Goal: Task Accomplishment & Management: Manage account settings

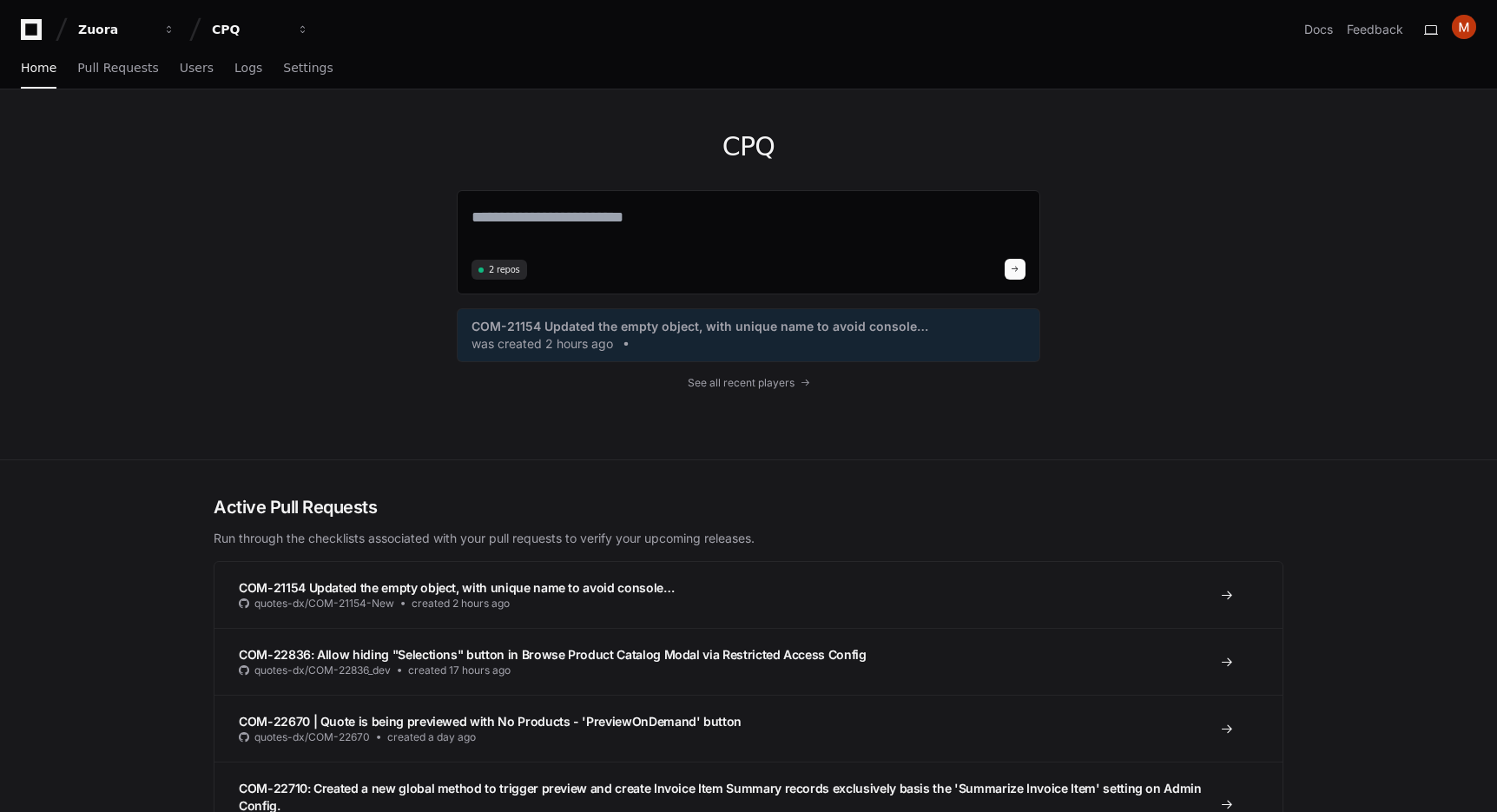
click at [157, 236] on div "CPQ 2 repos COM-21154 Updated the empty object, with unique name to avoid conso…" at bounding box center [748, 275] width 1497 height 371
click at [699, 326] on span "COM-21154 Updated the empty object, with unique name to avoid console…" at bounding box center [699, 326] width 456 height 18
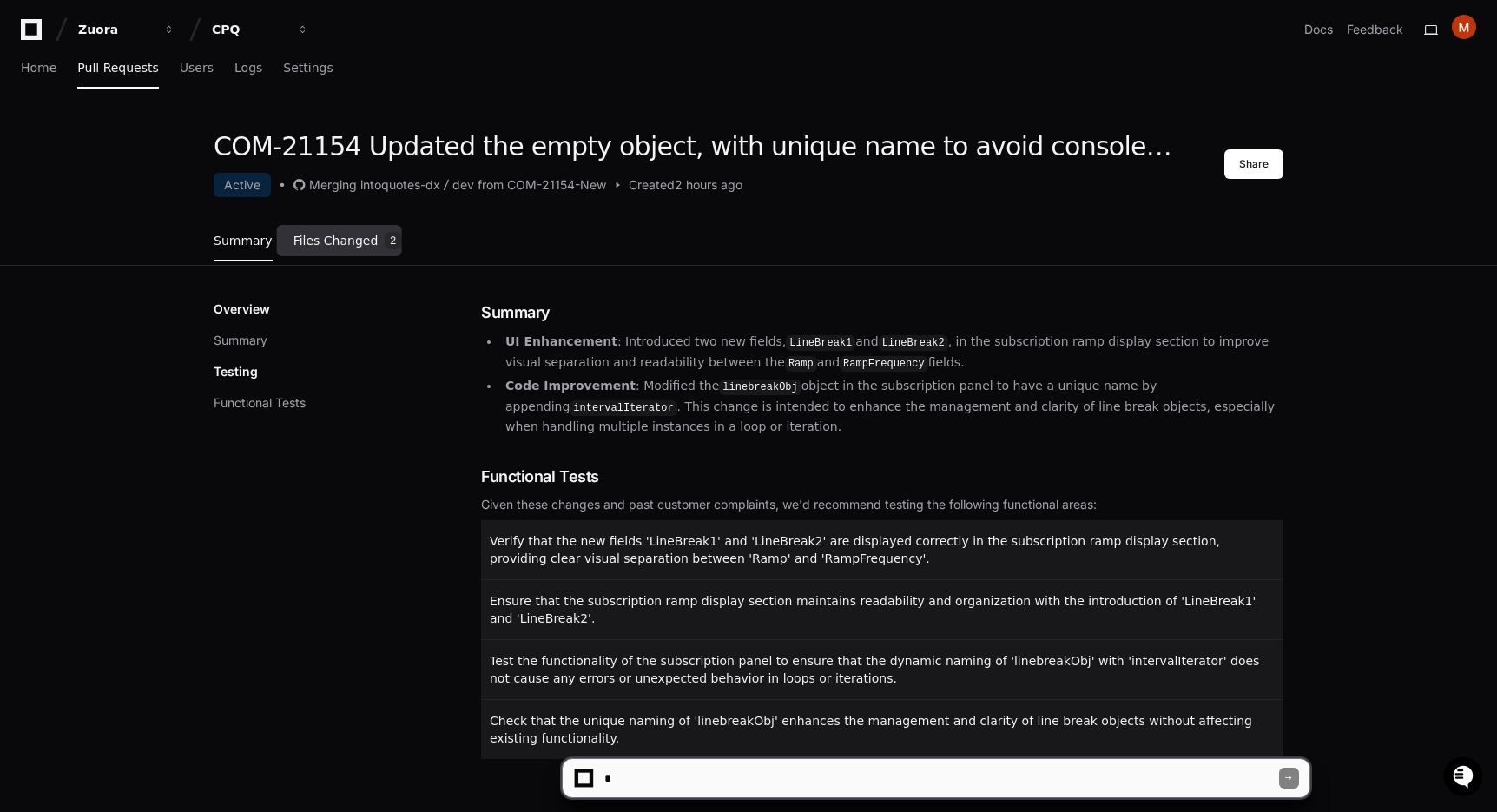
click at [353, 243] on span "Files Changed" at bounding box center [336, 240] width 85 height 11
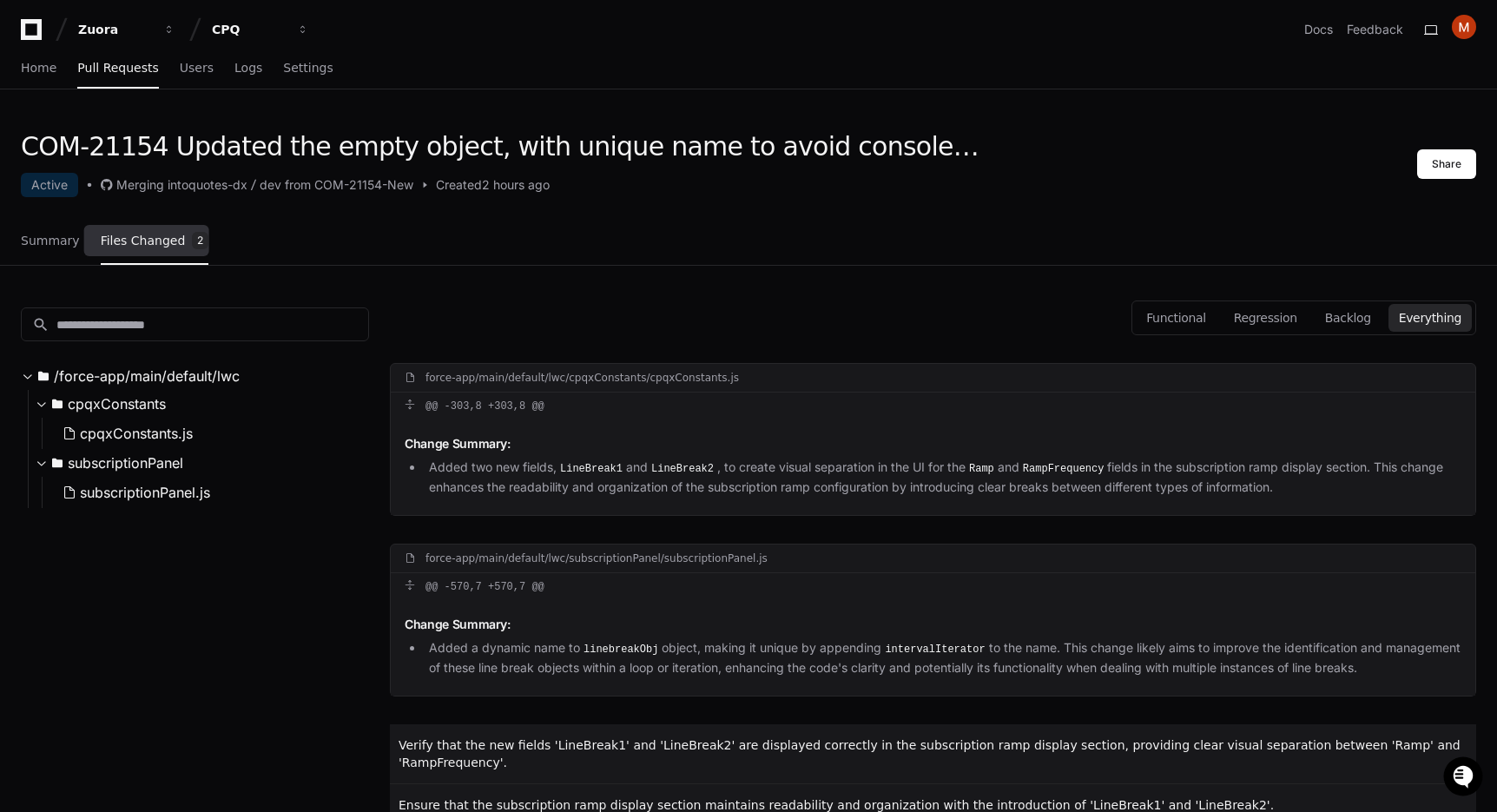
click at [74, 256] on div "Summary Files Changed 2" at bounding box center [114, 241] width 187 height 47
click at [43, 241] on span "Summary" at bounding box center [50, 240] width 59 height 11
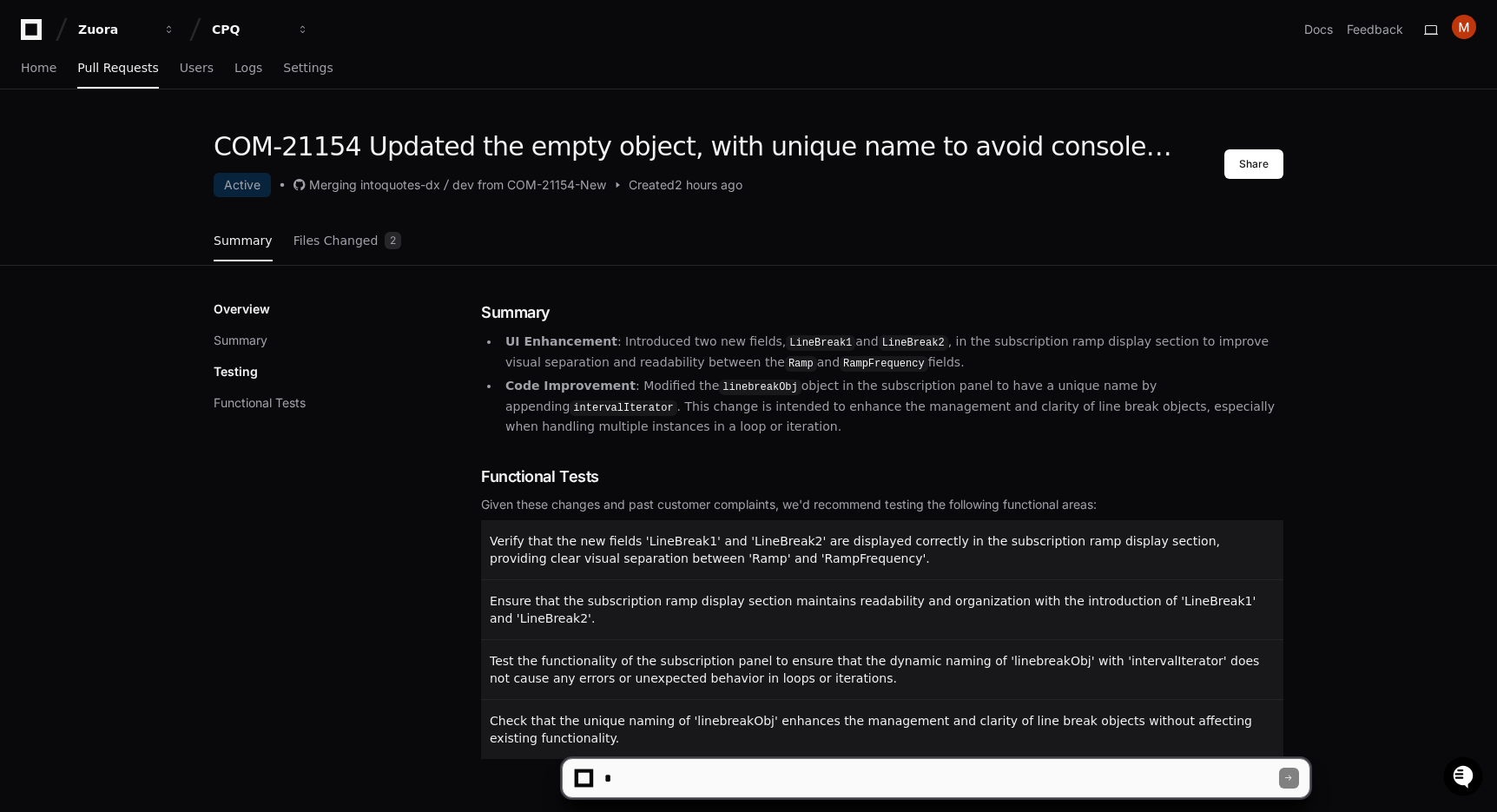
click at [272, 565] on div "Overview Summary Testing Functional Tests" at bounding box center [347, 529] width 267 height 458
click at [621, 185] on span at bounding box center [617, 184] width 12 height 12
click at [288, 188] on span at bounding box center [282, 184] width 12 height 12
click at [292, 186] on span at bounding box center [282, 184] width 23 height 12
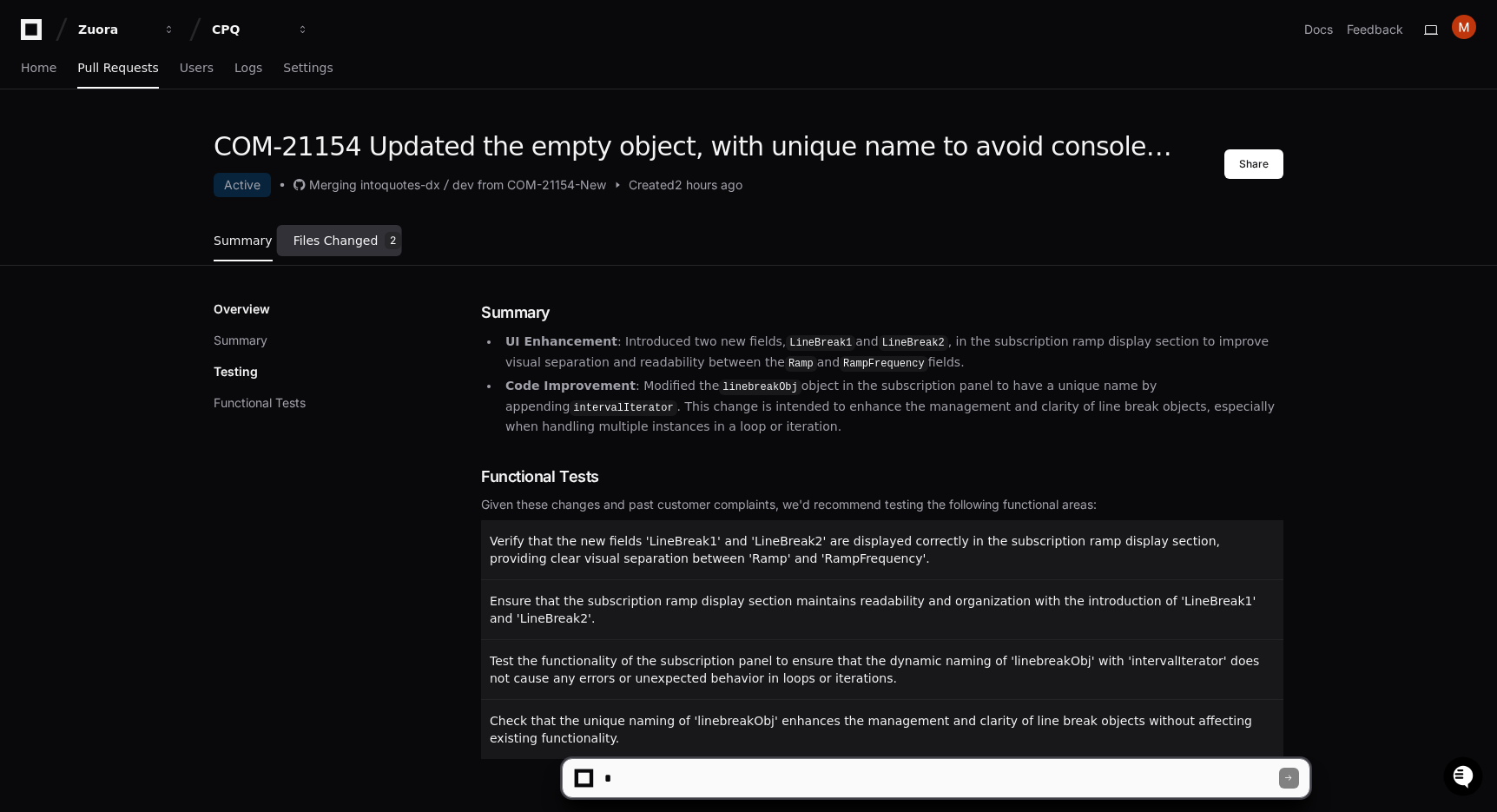
click at [339, 239] on span "Files Changed" at bounding box center [336, 240] width 85 height 11
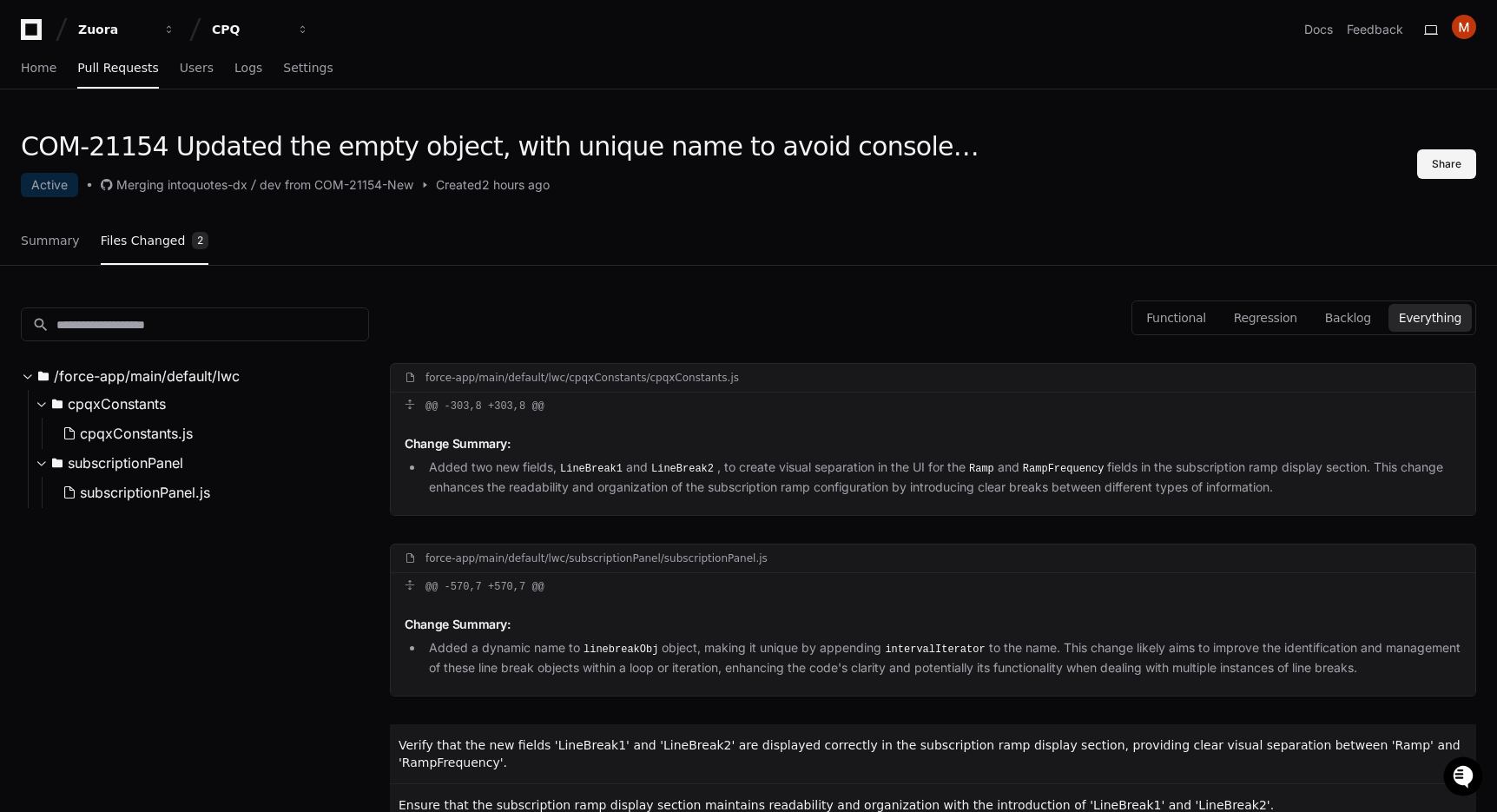
click at [1469, 168] on button "Share" at bounding box center [1447, 165] width 59 height 30
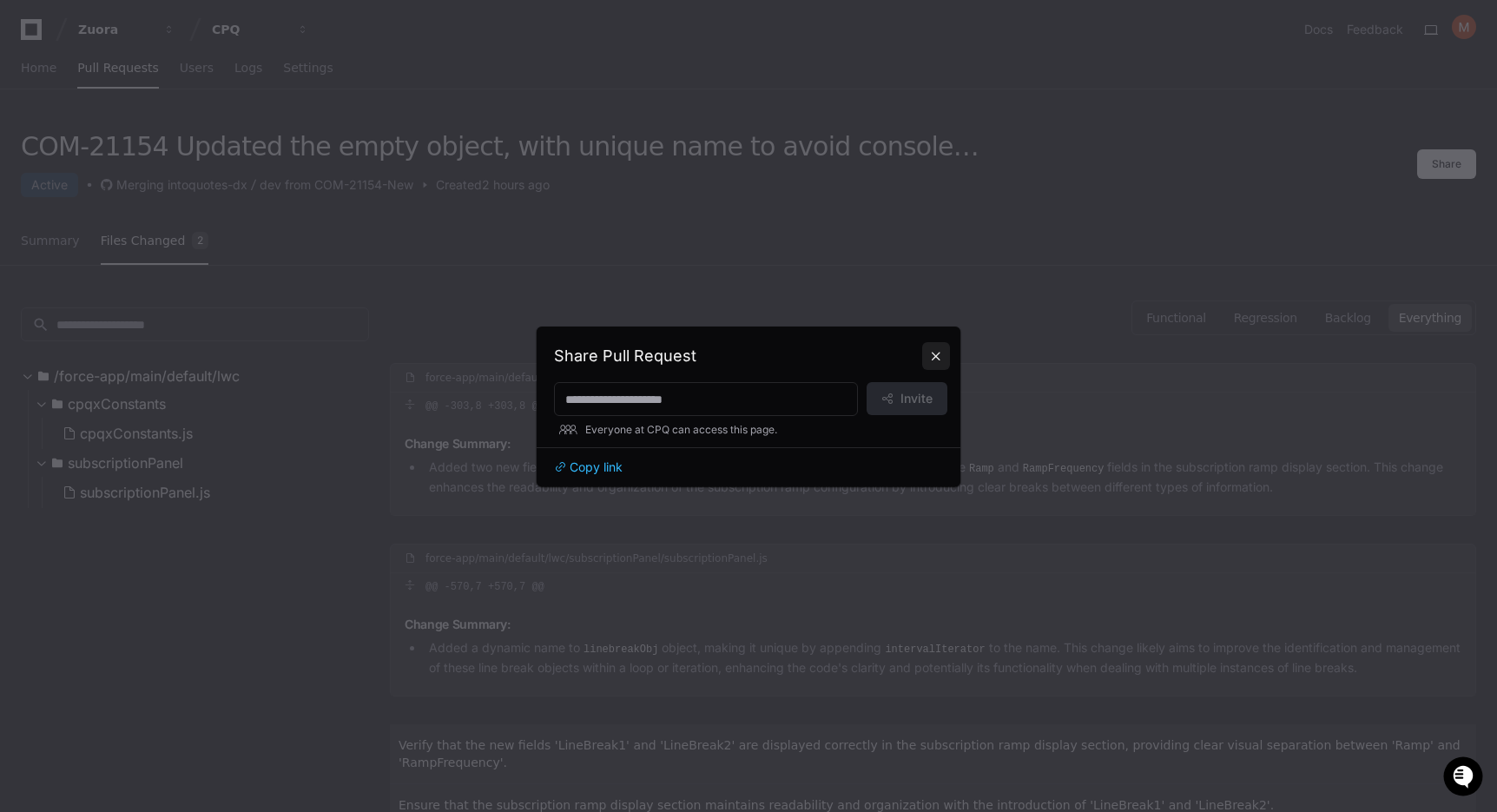
click at [938, 353] on button at bounding box center [936, 356] width 28 height 28
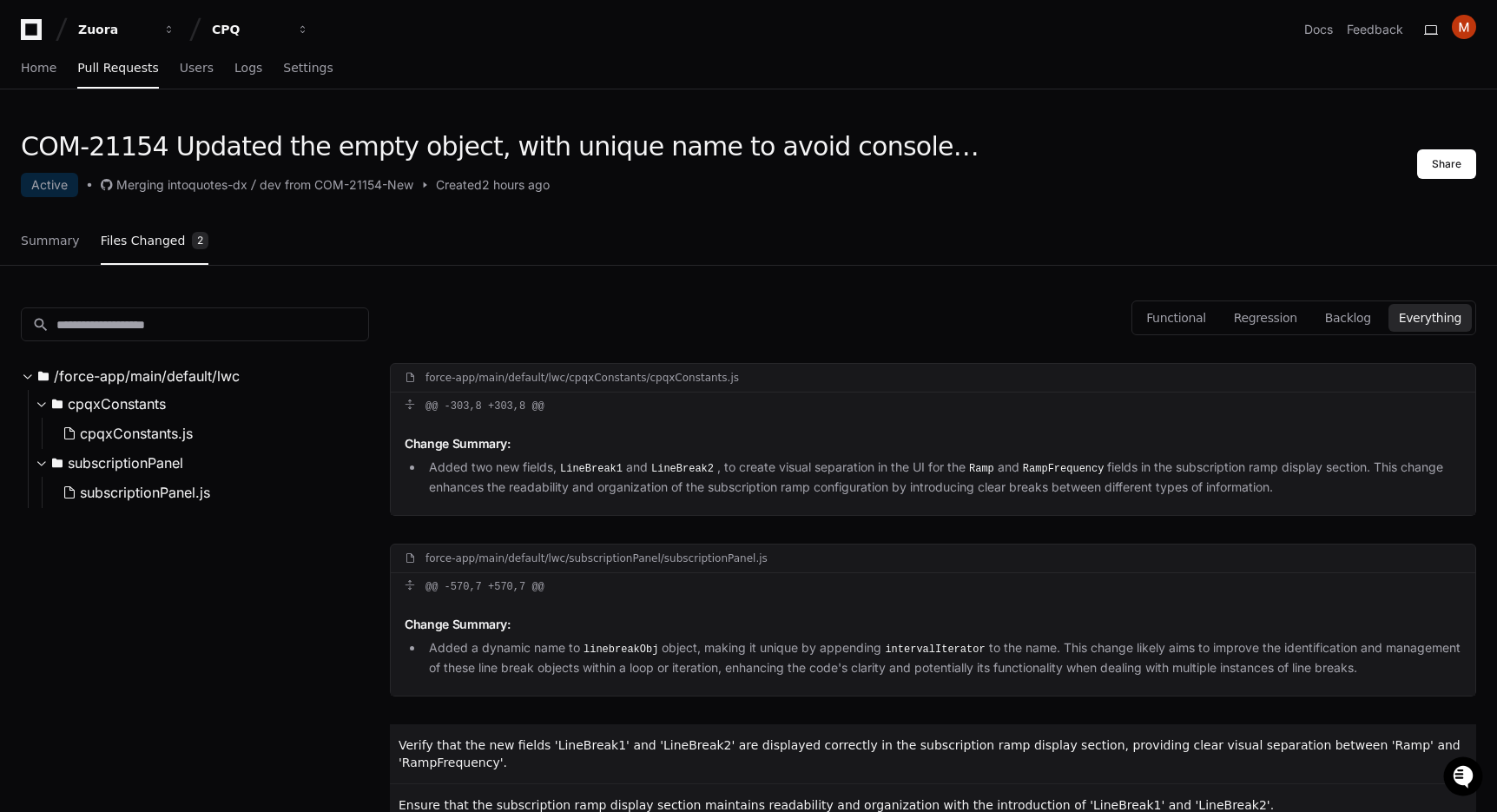
click at [321, 622] on div "search /force-app/main/default/lwc cpqxConstants cpqxConstants.js subscriptionP…" at bounding box center [194, 649] width 348 height 768
click at [170, 430] on span "cpqxConstants.js" at bounding box center [136, 433] width 113 height 21
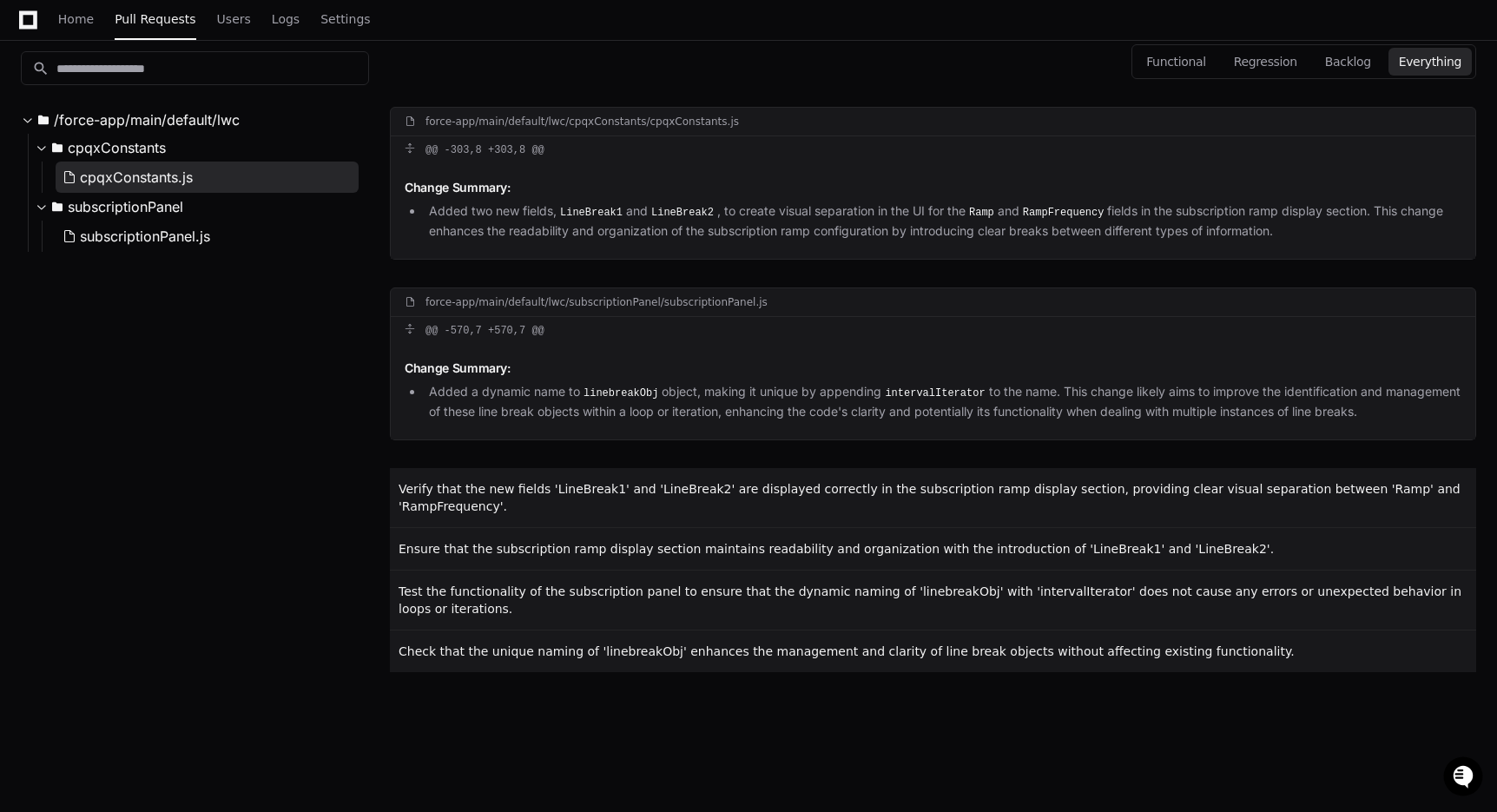
scroll to position [276, 0]
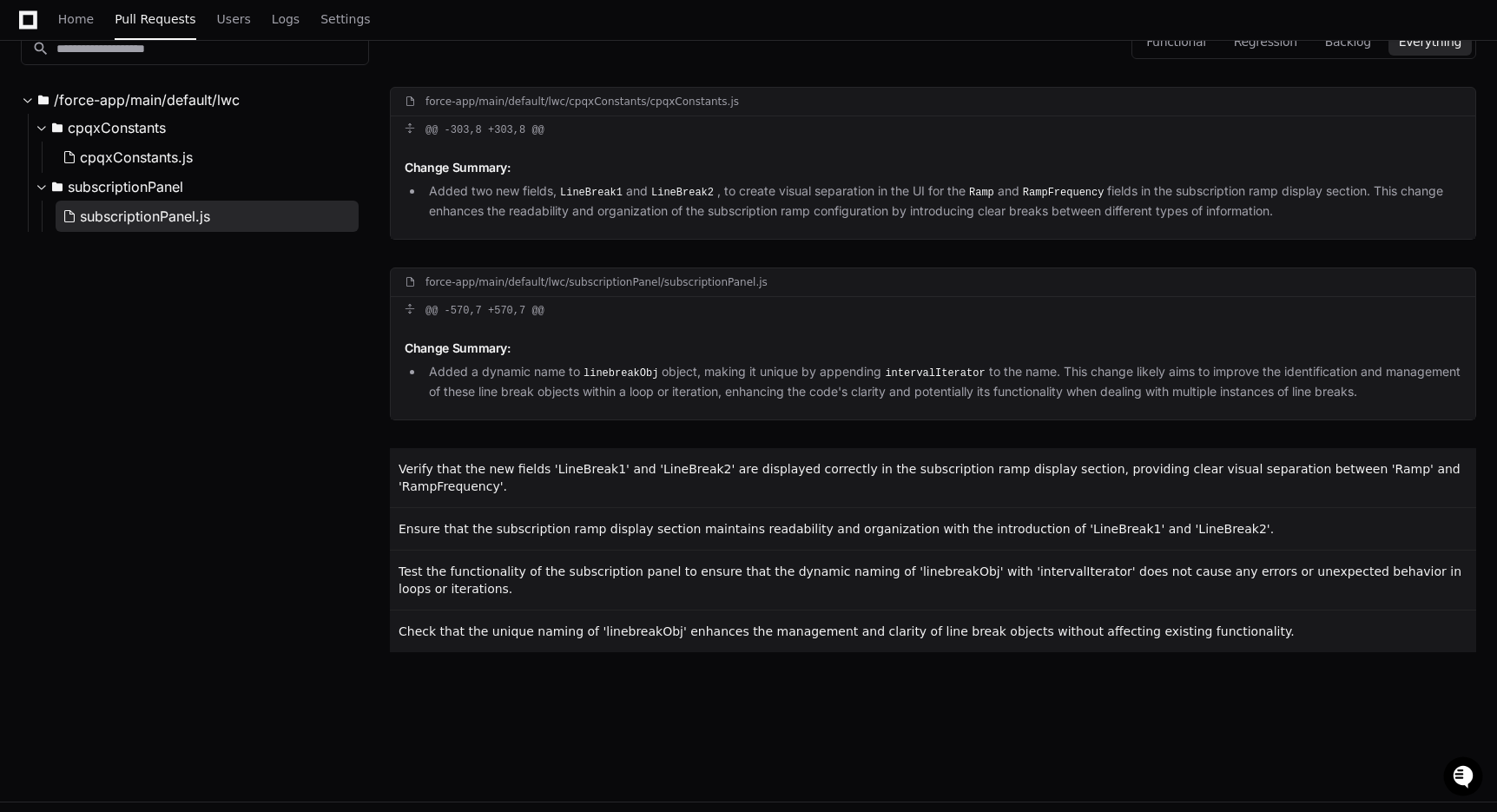
click at [161, 210] on span "subscriptionPanel.js" at bounding box center [145, 216] width 130 height 21
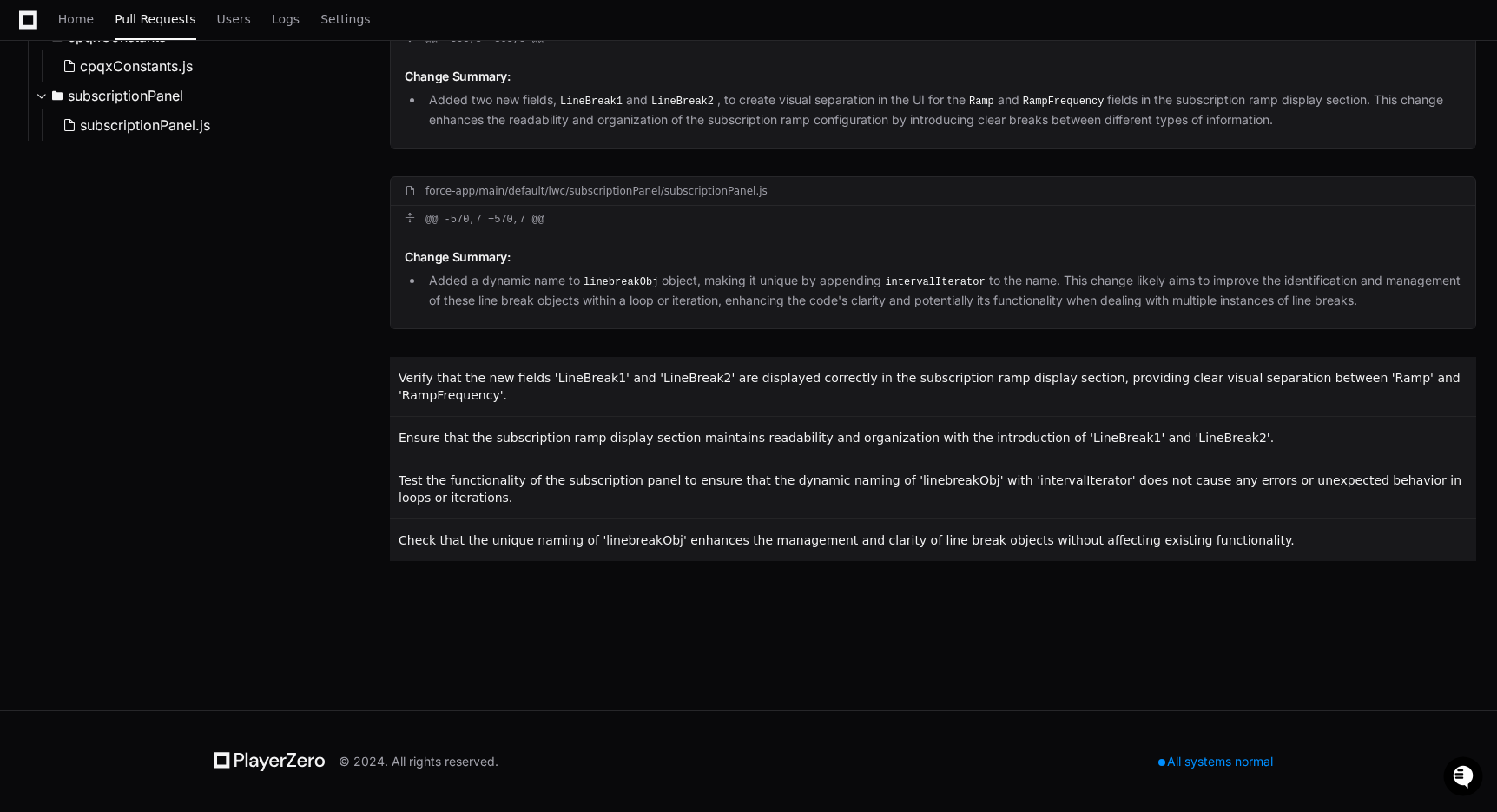
click at [245, 358] on div "search /force-app/main/default/lwc cpqxConstants cpqxConstants.js subscriptionP…" at bounding box center [194, 282] width 348 height 768
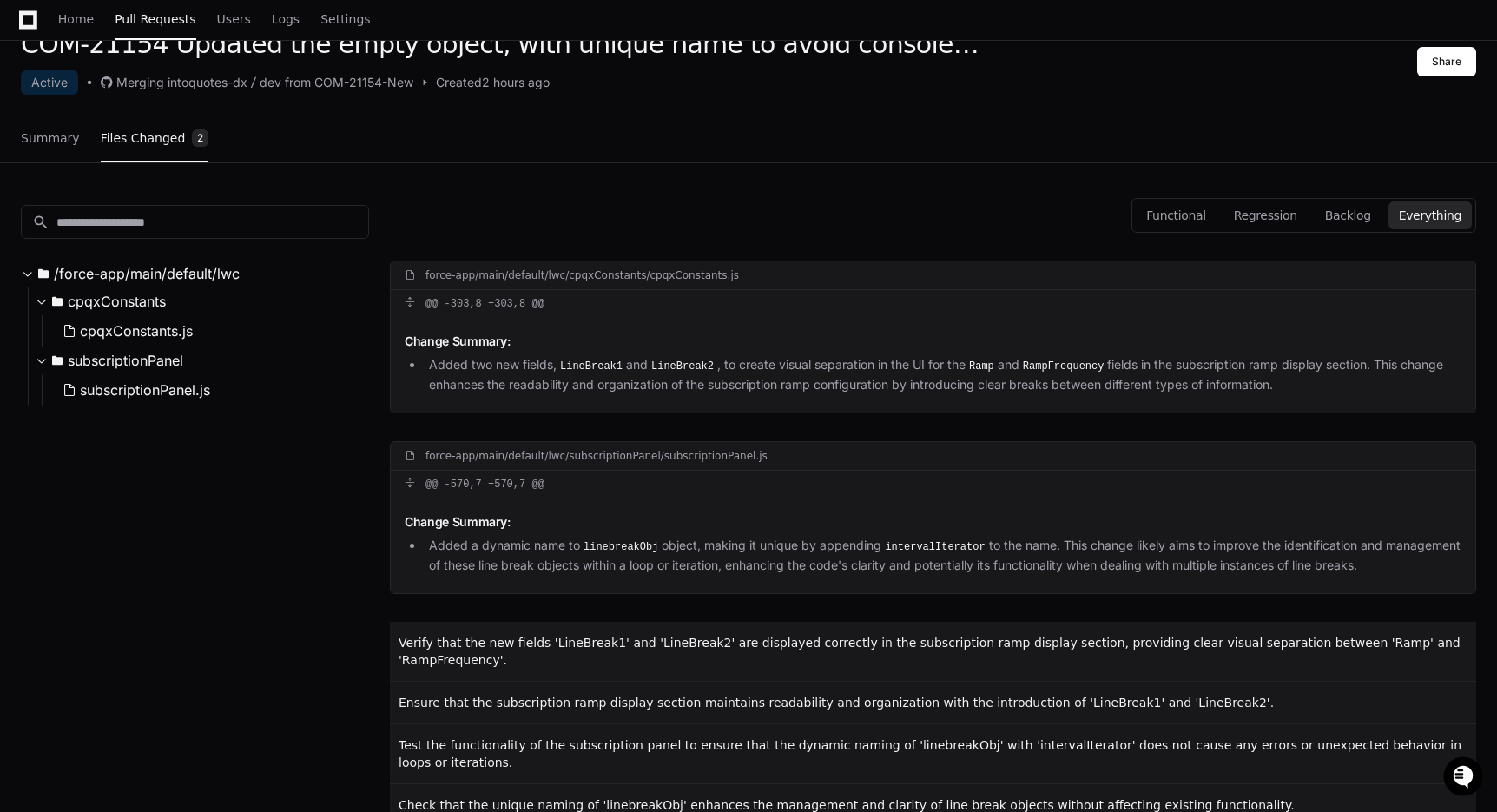
scroll to position [0, 0]
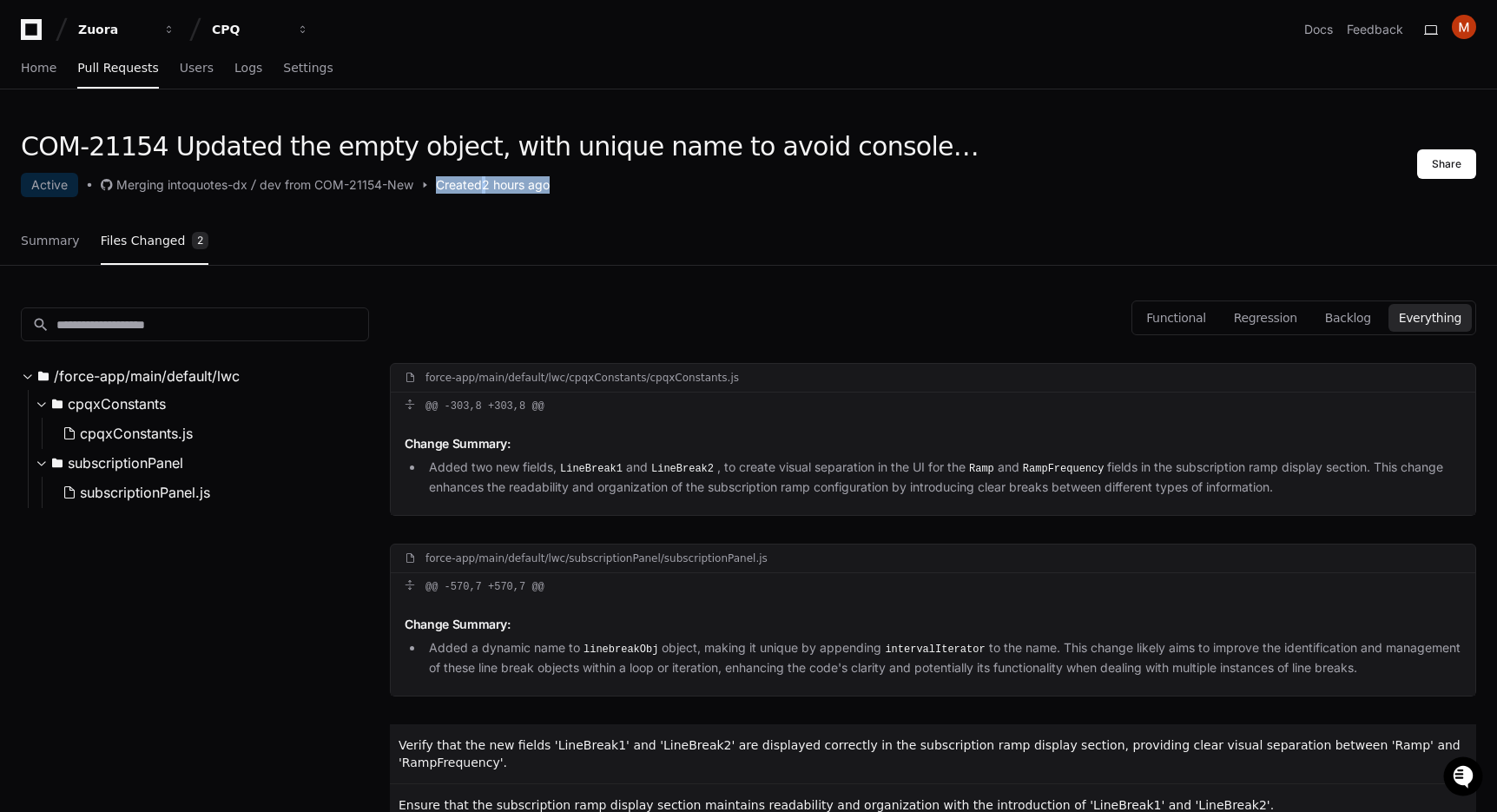
drag, startPoint x: 436, startPoint y: 178, endPoint x: 610, endPoint y: 194, distance: 174.7
click at [610, 194] on div "Active Merging into quotes-dx dev from COM-21154-New Created 2 hours ago" at bounding box center [500, 184] width 958 height 25
click at [566, 222] on div "Summary Files Changed 2" at bounding box center [748, 241] width 1455 height 47
click at [1216, 321] on button "Functional" at bounding box center [1176, 317] width 81 height 28
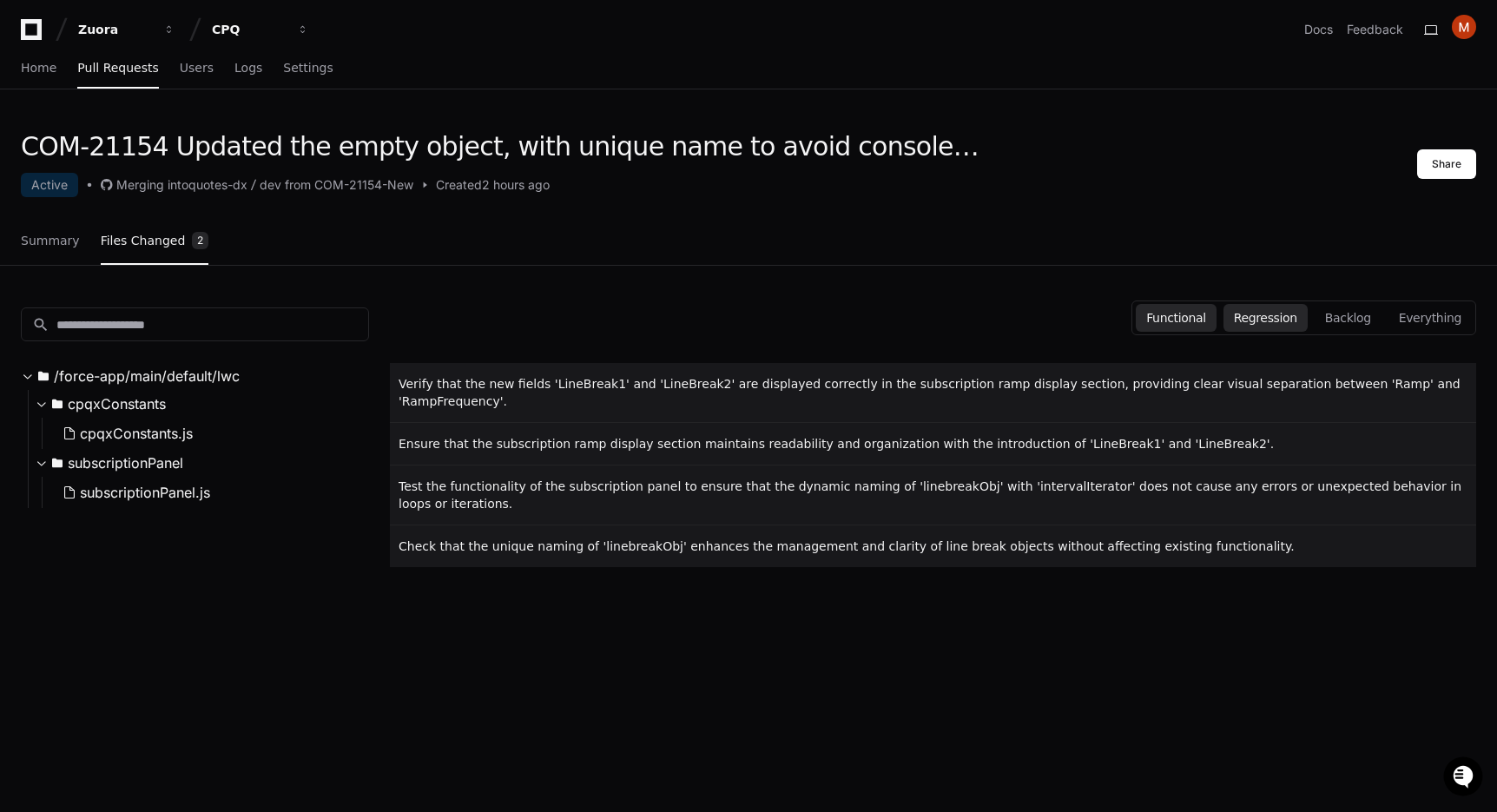
click at [1291, 331] on button "Regression" at bounding box center [1264, 317] width 84 height 28
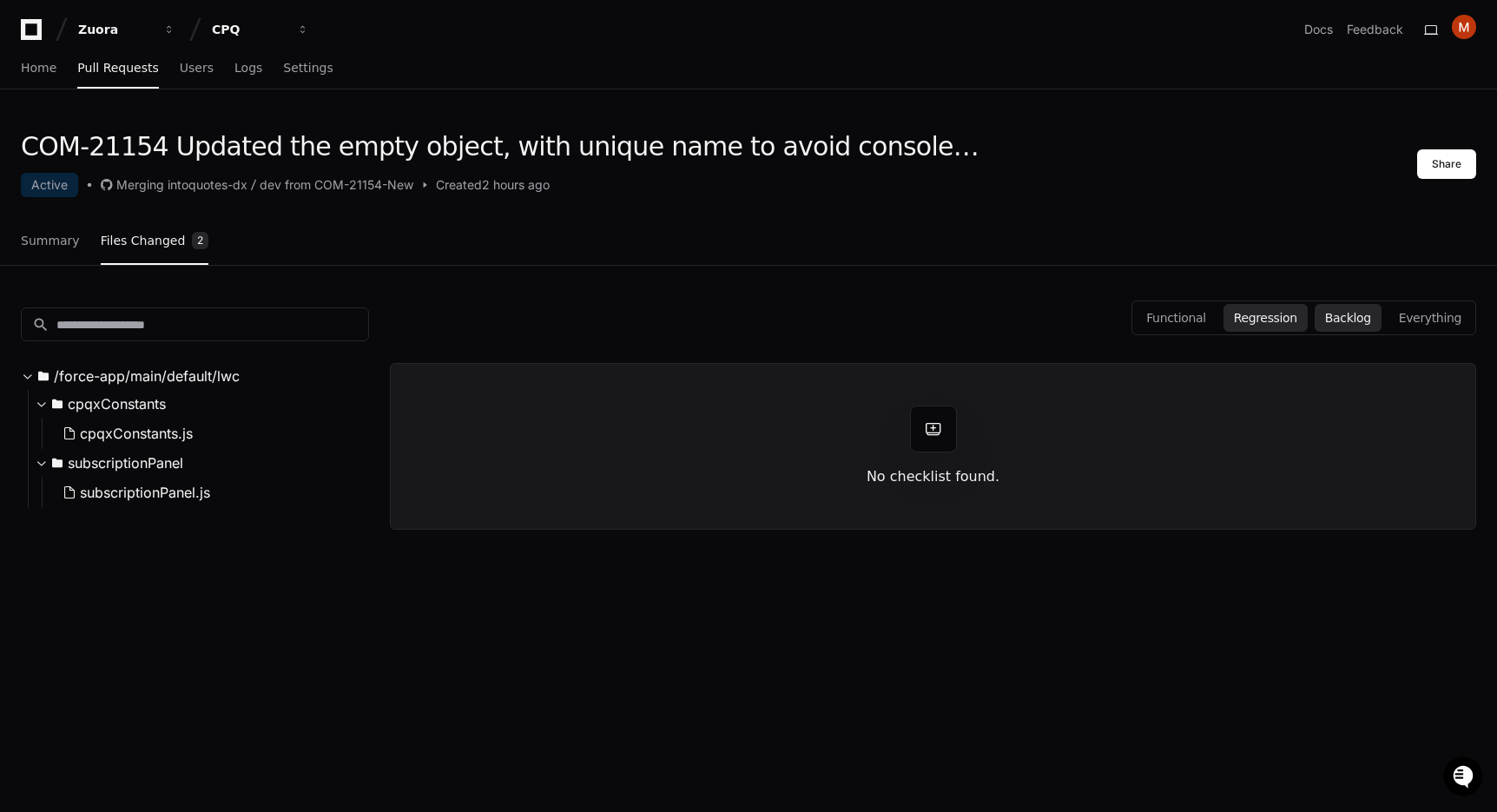
click at [1368, 326] on button "Backlog" at bounding box center [1348, 317] width 67 height 28
click at [1423, 316] on button "Everything" at bounding box center [1430, 317] width 84 height 28
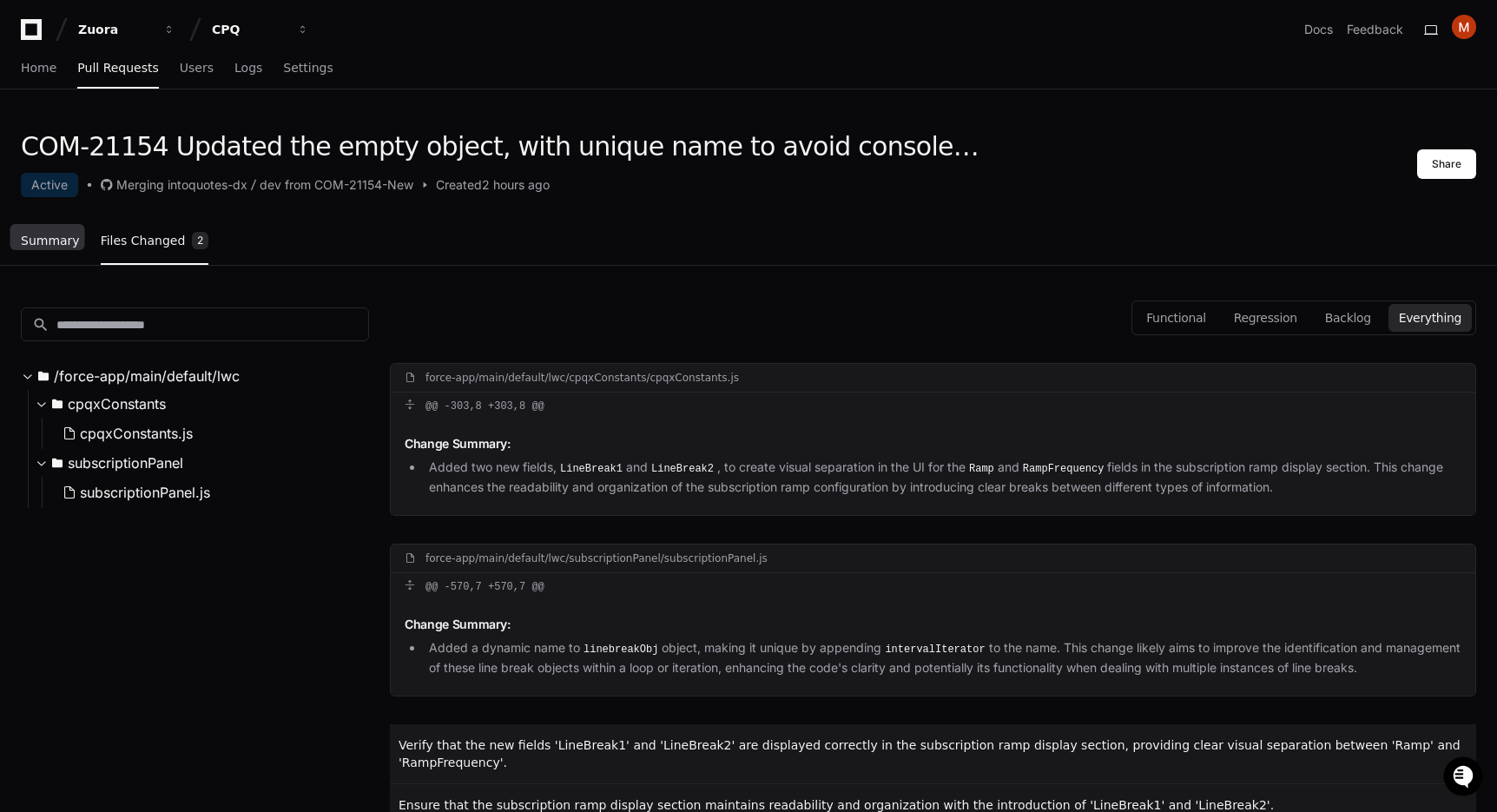
click at [60, 236] on span "Summary" at bounding box center [50, 240] width 59 height 11
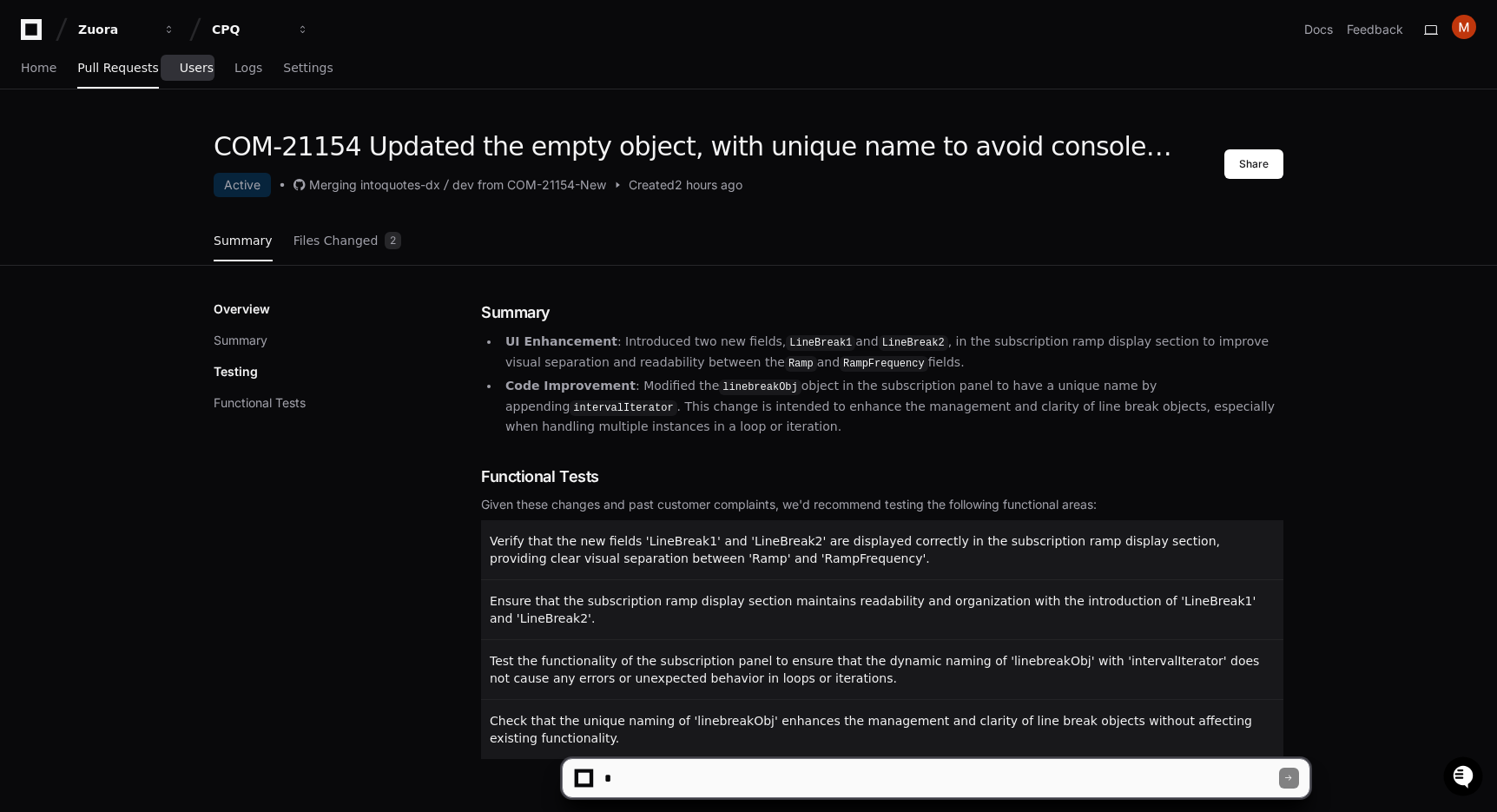
click at [179, 64] on span "Users" at bounding box center [196, 67] width 34 height 11
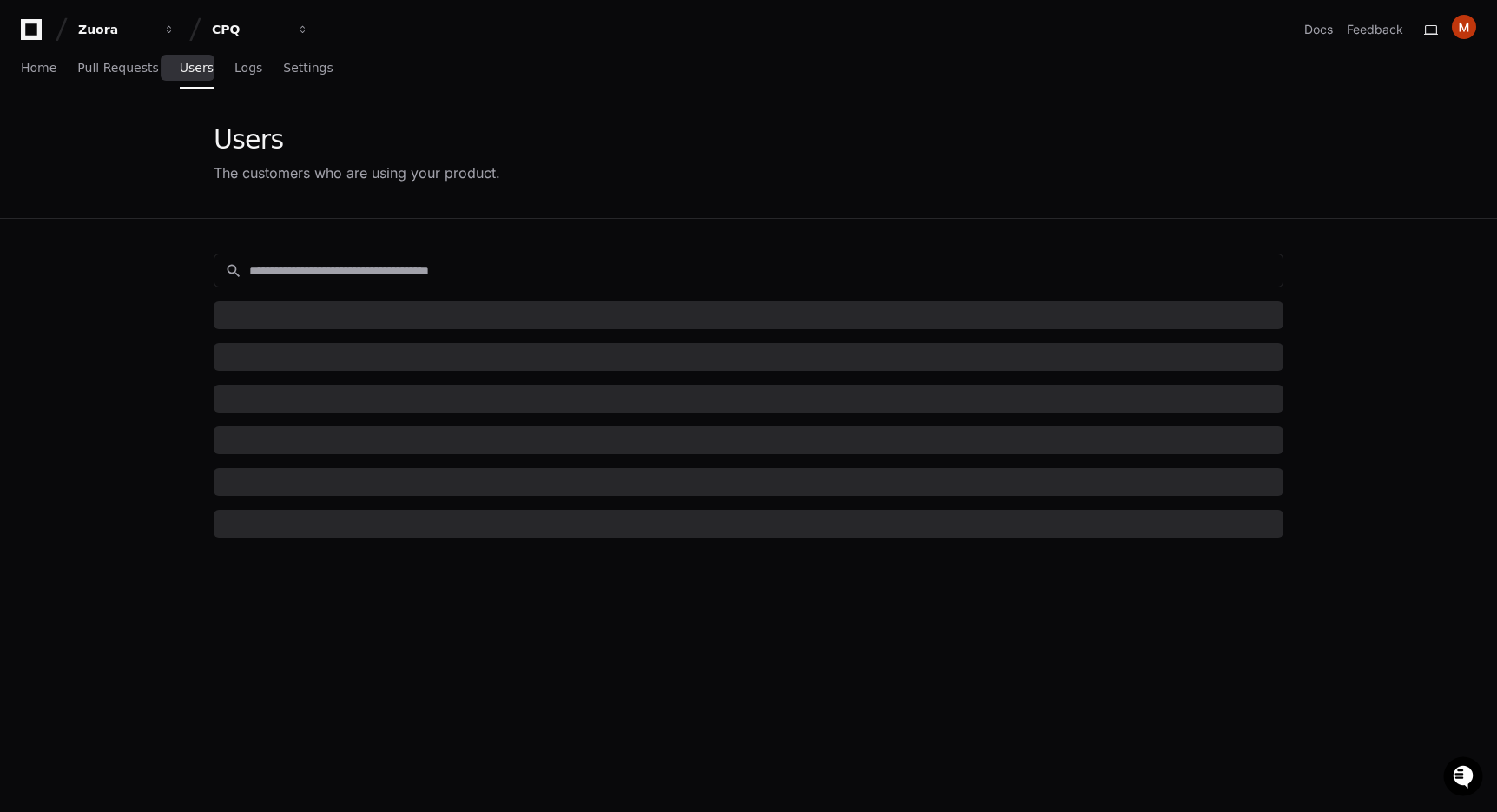
click at [196, 73] on span "Users" at bounding box center [196, 67] width 34 height 11
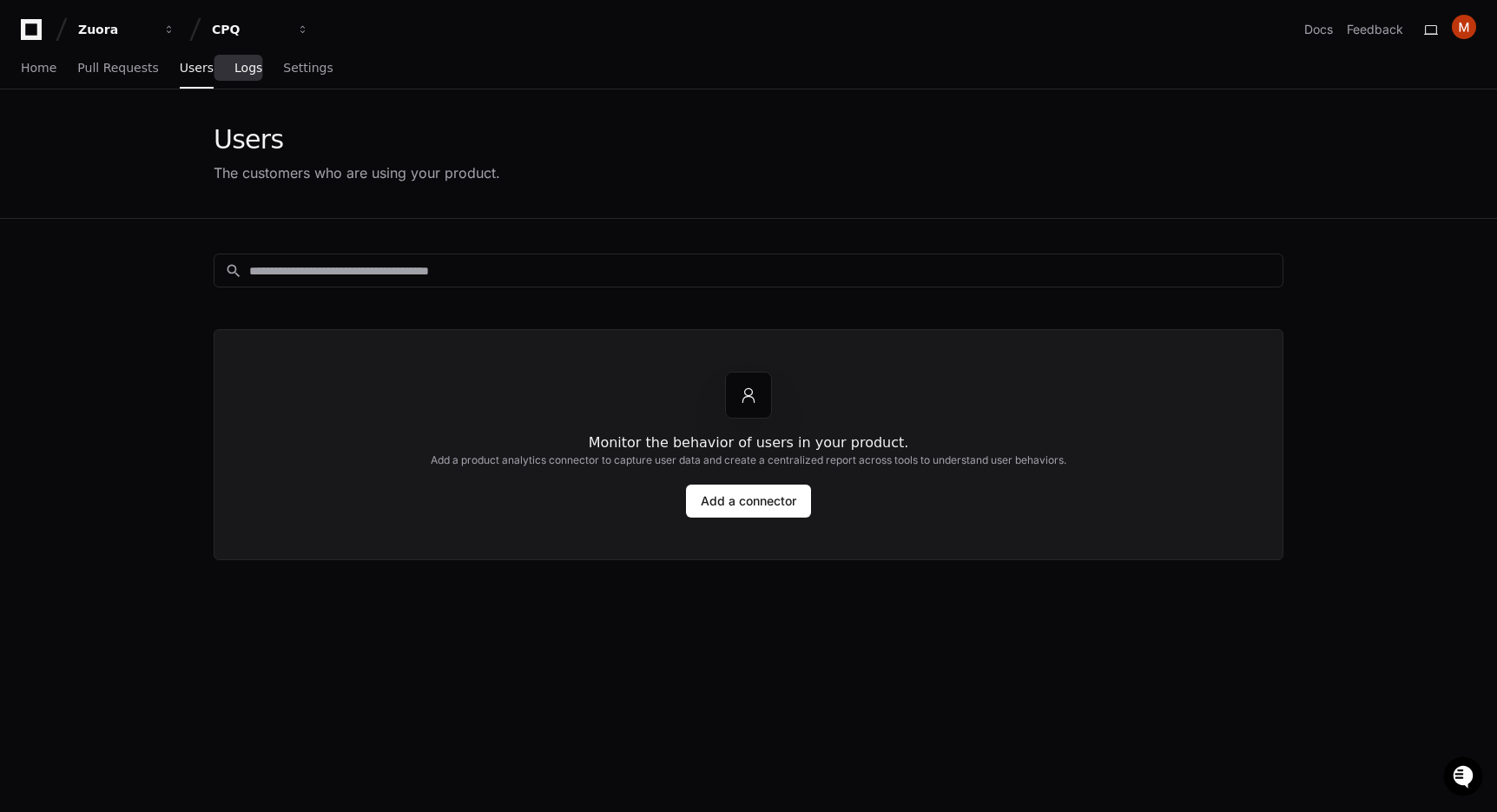
click at [245, 62] on span "Logs" at bounding box center [248, 67] width 28 height 11
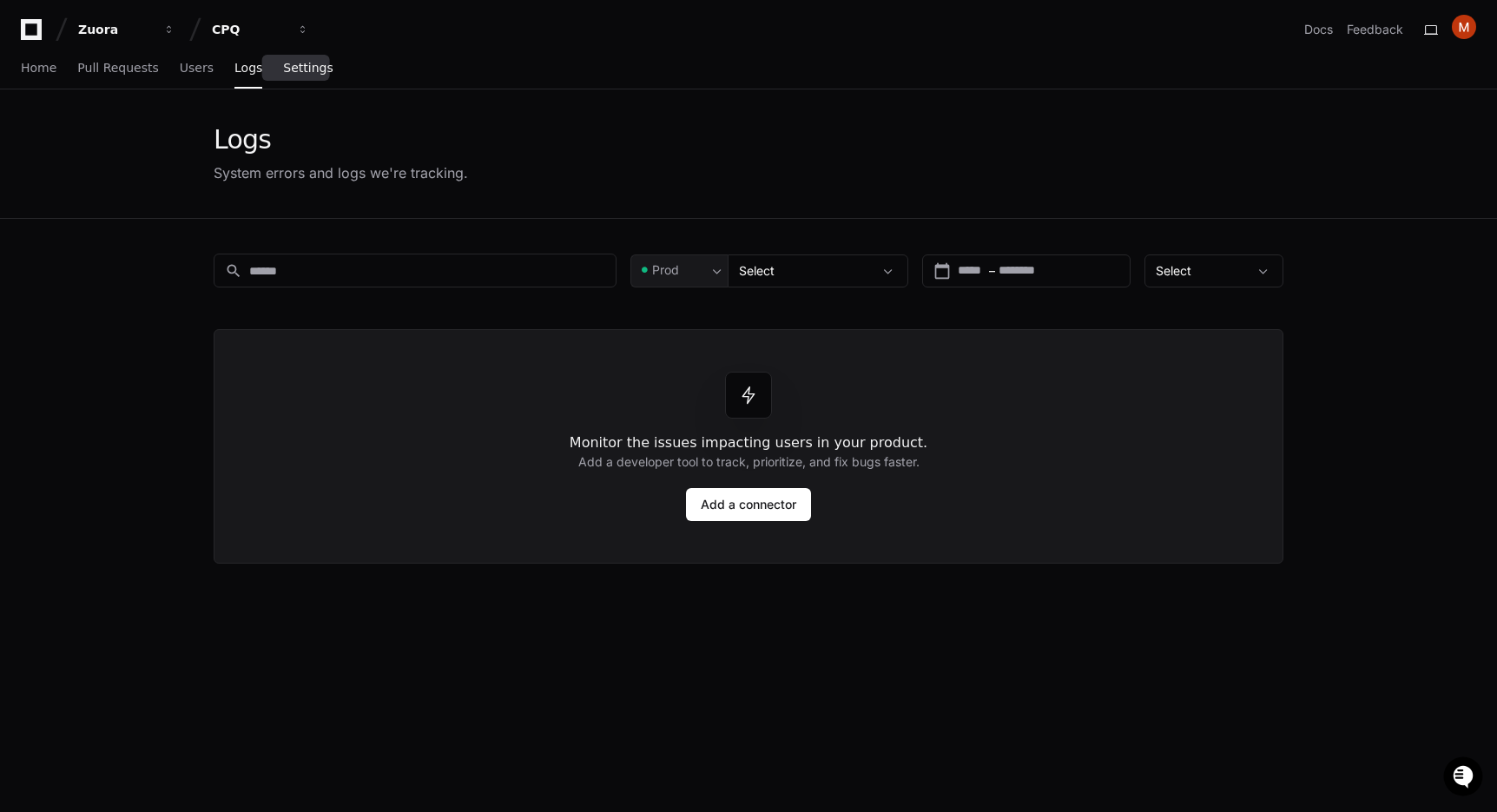
click at [309, 76] on link "Settings" at bounding box center [307, 68] width 49 height 40
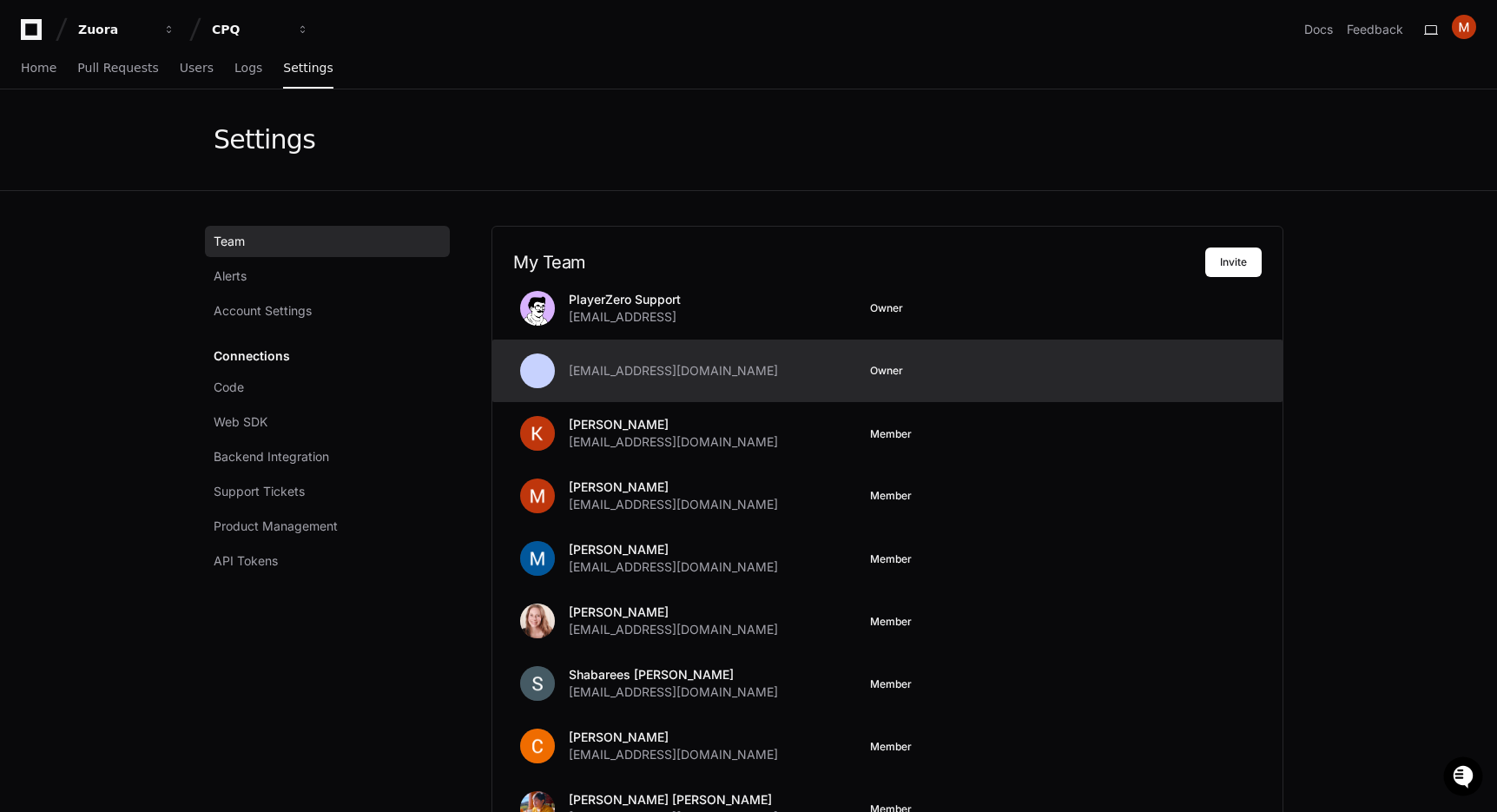
click at [582, 369] on span "[EMAIL_ADDRESS][DOMAIN_NAME]" at bounding box center [673, 371] width 209 height 18
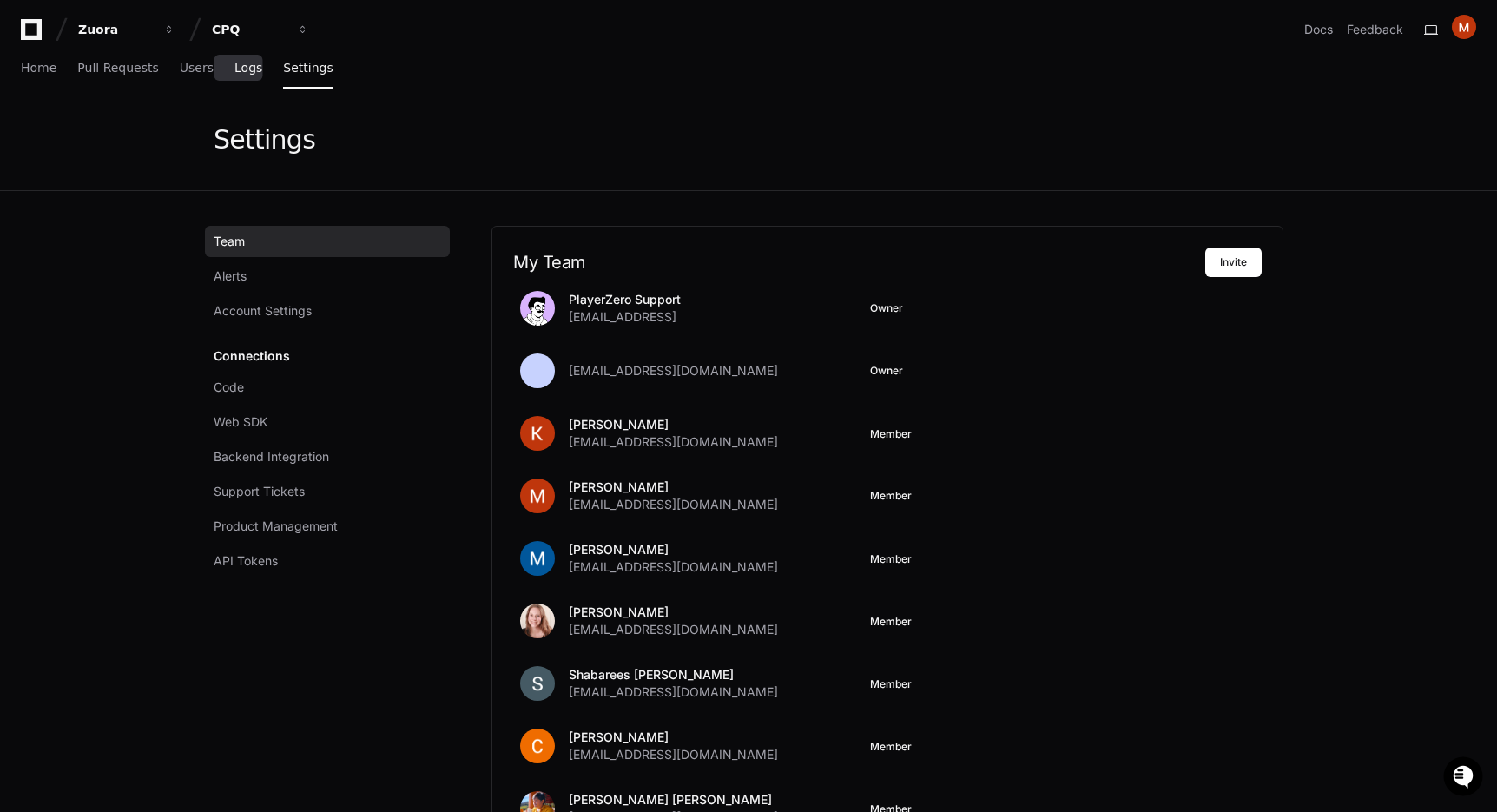
click at [243, 64] on span "Logs" at bounding box center [248, 67] width 28 height 11
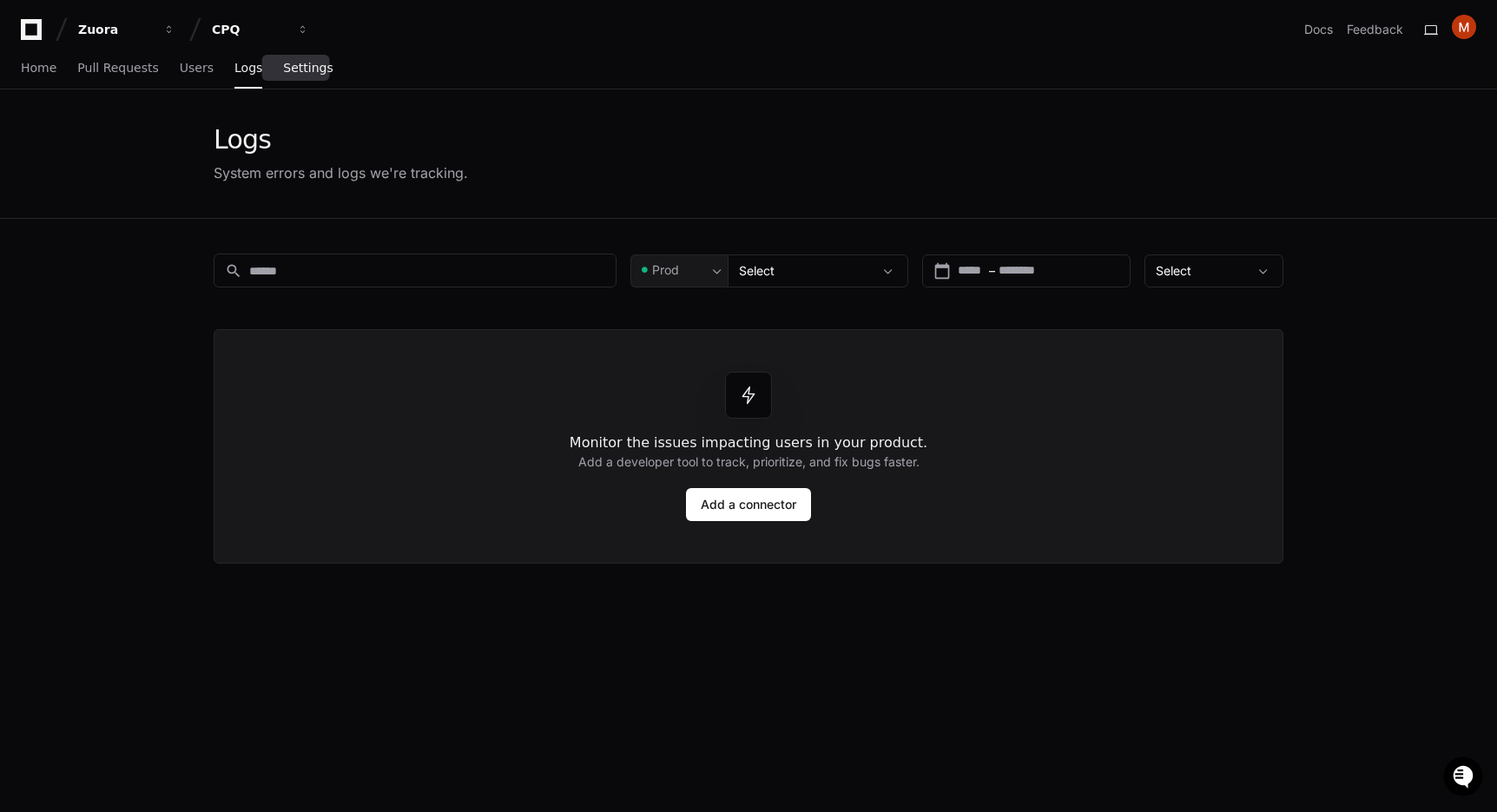
click at [297, 57] on link "Settings" at bounding box center [307, 68] width 49 height 40
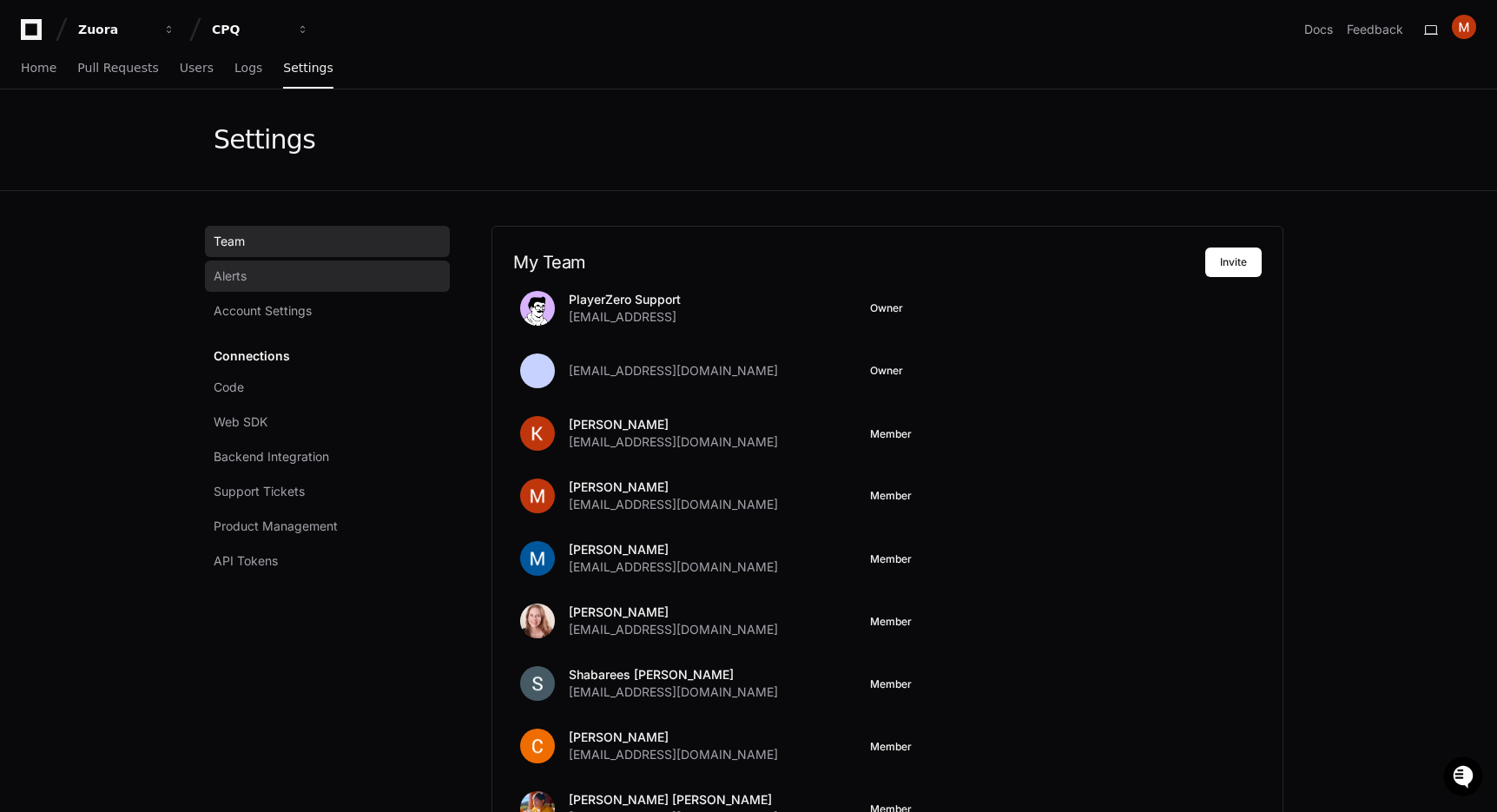
click at [250, 286] on link "Alerts" at bounding box center [327, 276] width 244 height 32
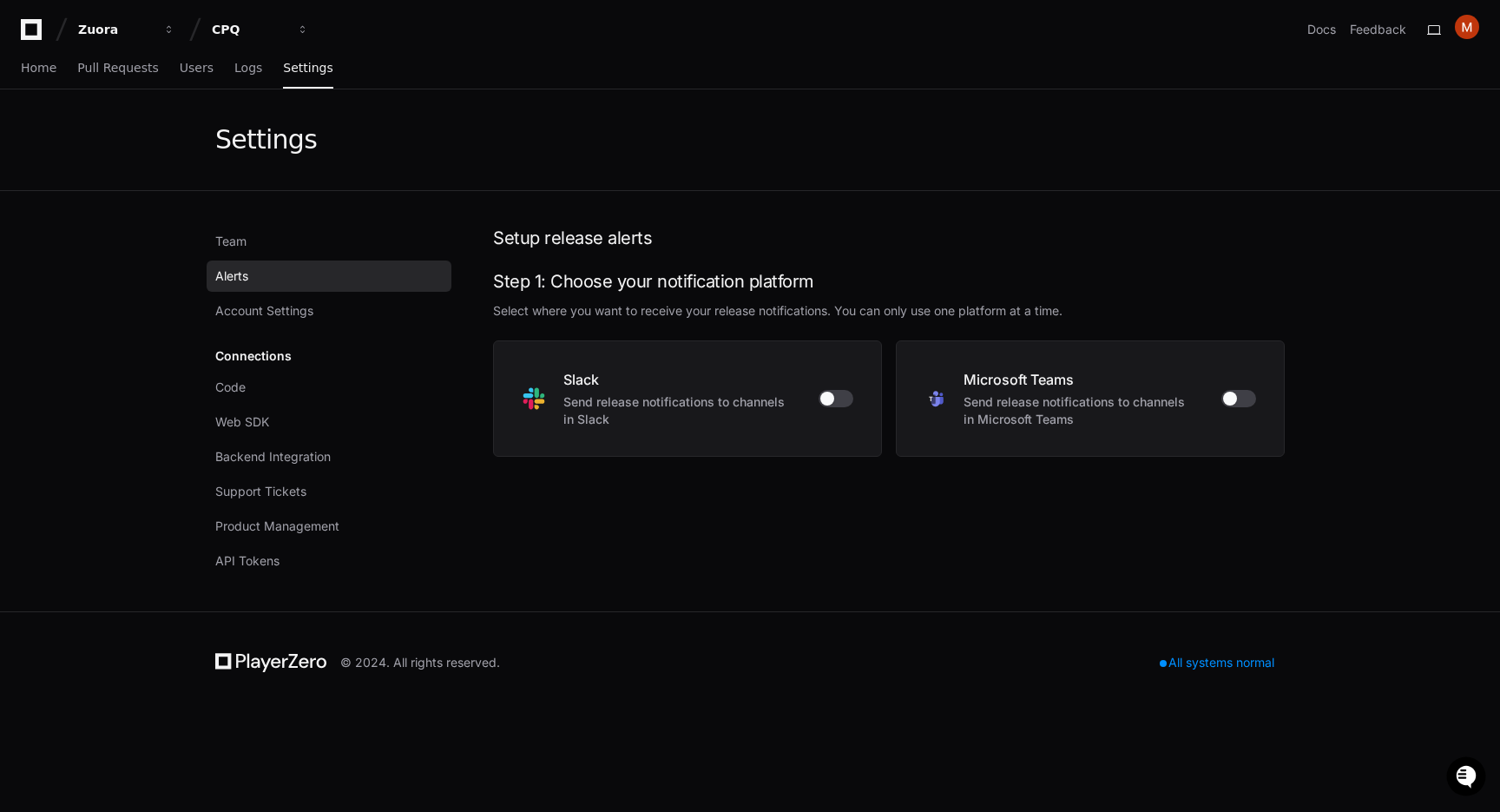
click at [120, 325] on app-setting "Settings Team Alerts Account Settings Connections Code Web SDK Backend Integrat…" at bounding box center [750, 350] width 1500 height 521
click at [307, 307] on span "Account Settings" at bounding box center [264, 311] width 99 height 18
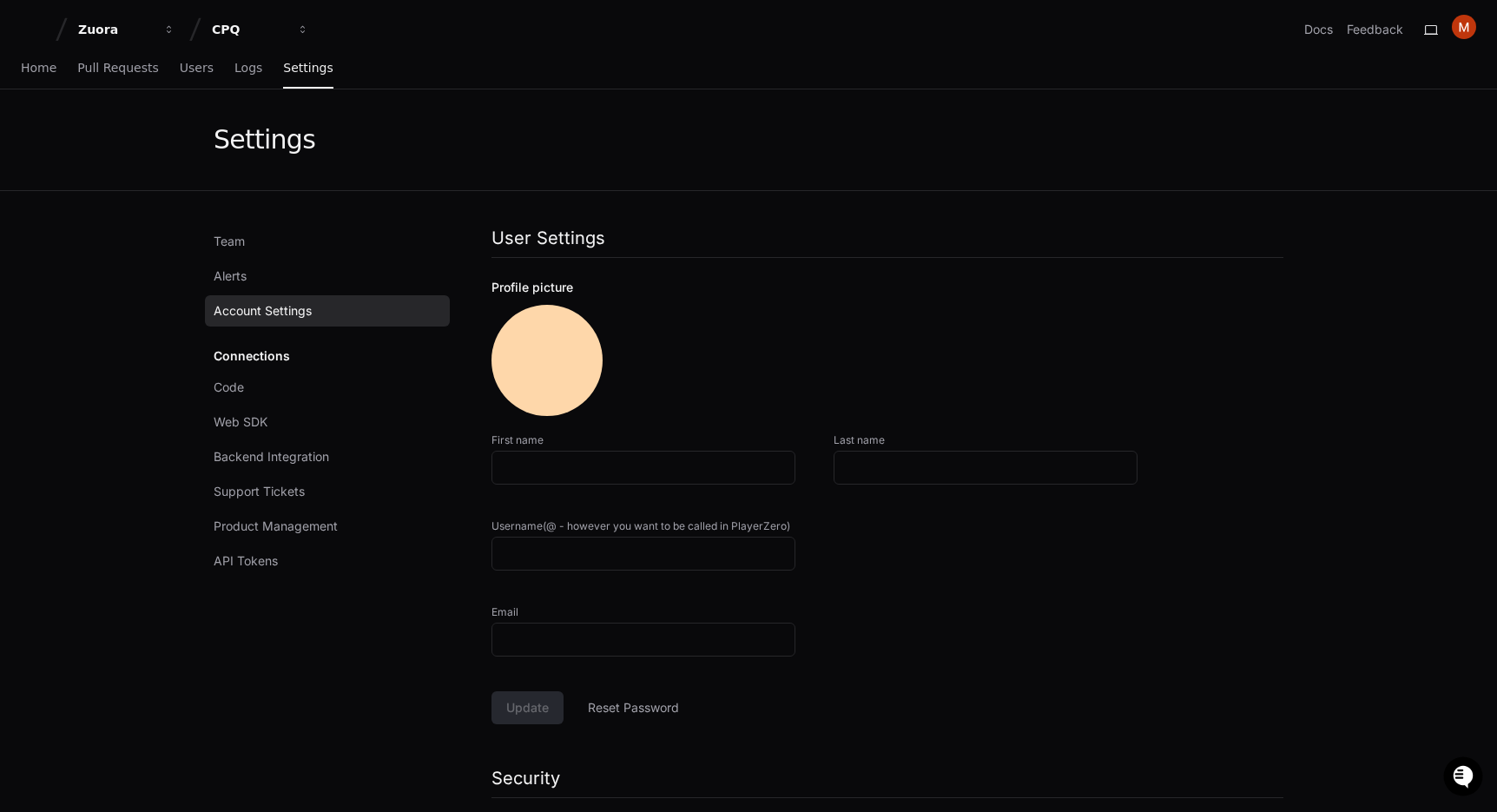
type input "********"
type input "******"
type input "*******"
type input "**********"
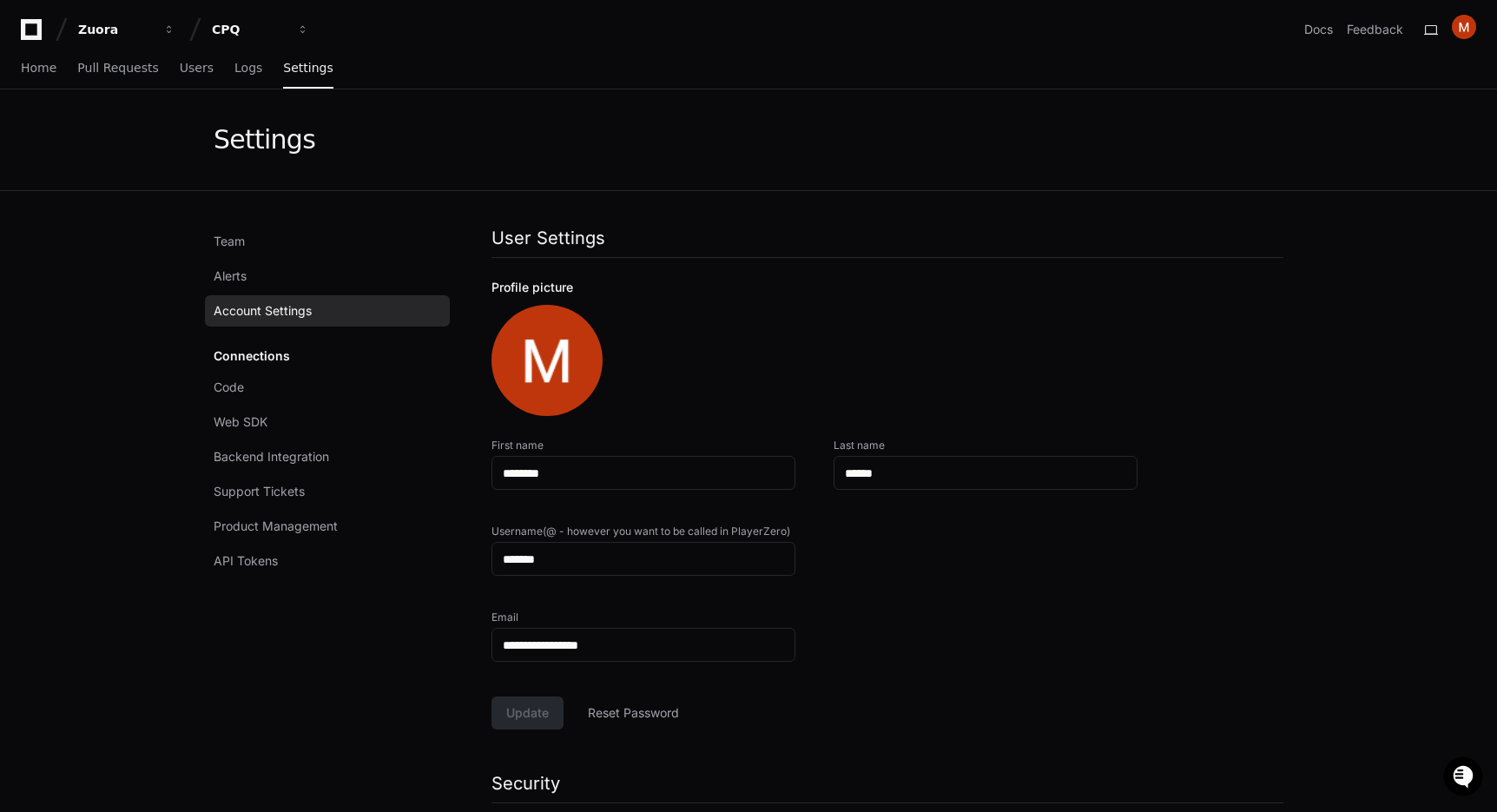
click at [149, 376] on app-setting "**********" at bounding box center [748, 536] width 1497 height 894
click at [276, 396] on link "Code" at bounding box center [327, 387] width 244 height 32
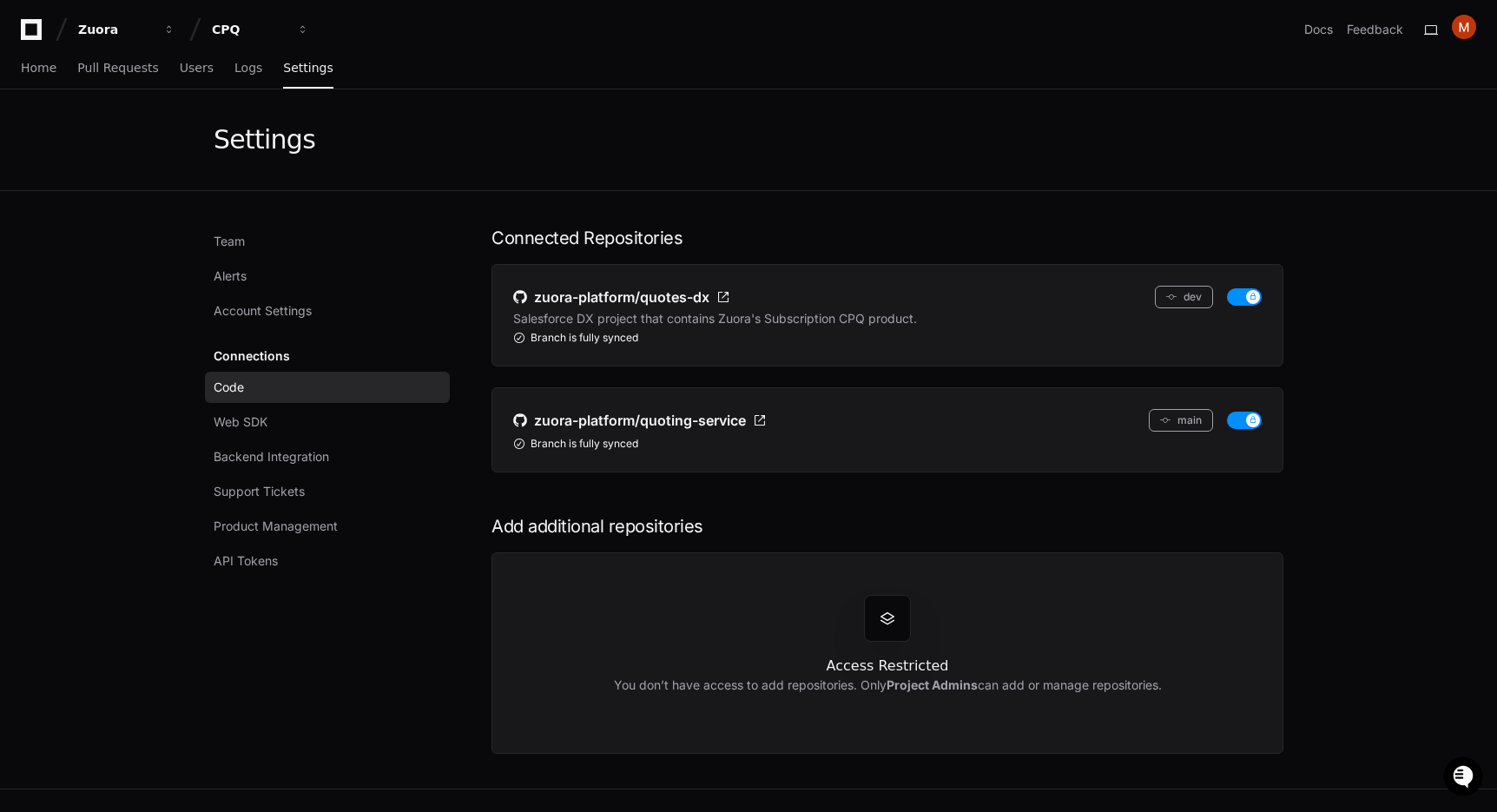
click at [257, 355] on div "Connections Code Web SDK Backend Integration Support Tickets Product Management…" at bounding box center [327, 458] width 244 height 237
click at [275, 449] on span "Backend Integration" at bounding box center [271, 457] width 115 height 18
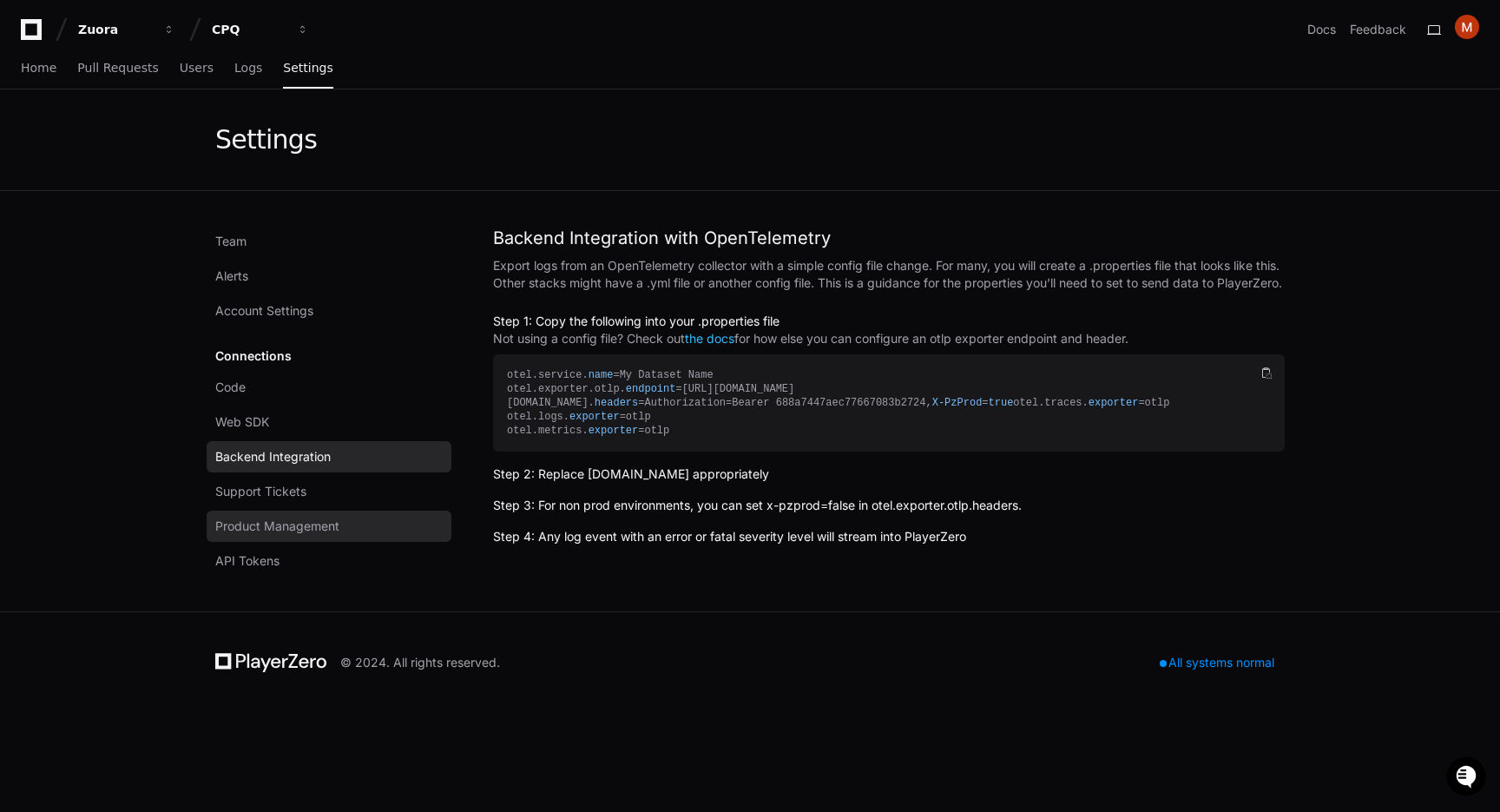
click at [296, 516] on link "Product Management" at bounding box center [329, 526] width 244 height 32
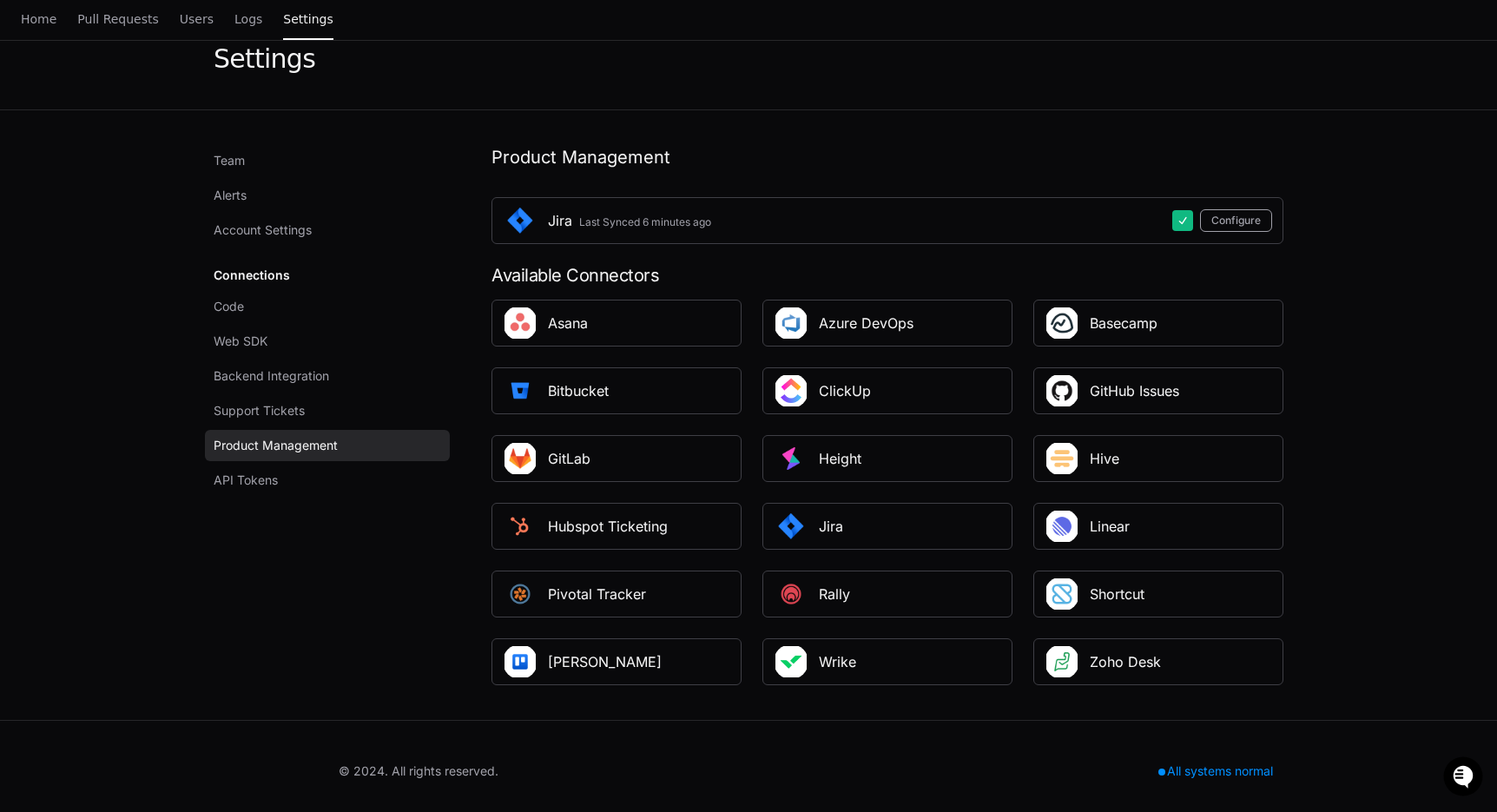
scroll to position [91, 0]
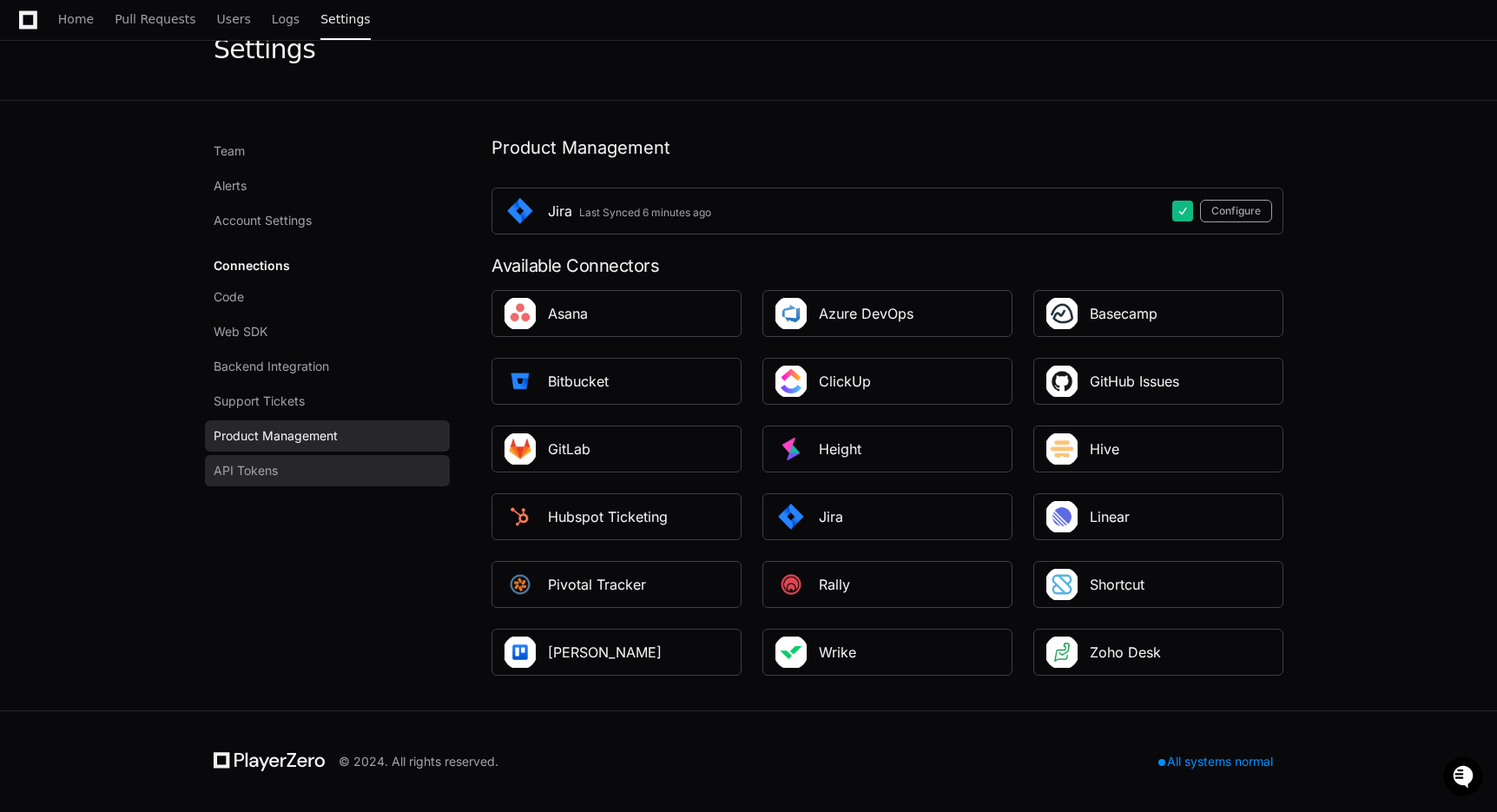
click at [297, 471] on link "API Tokens" at bounding box center [327, 471] width 244 height 32
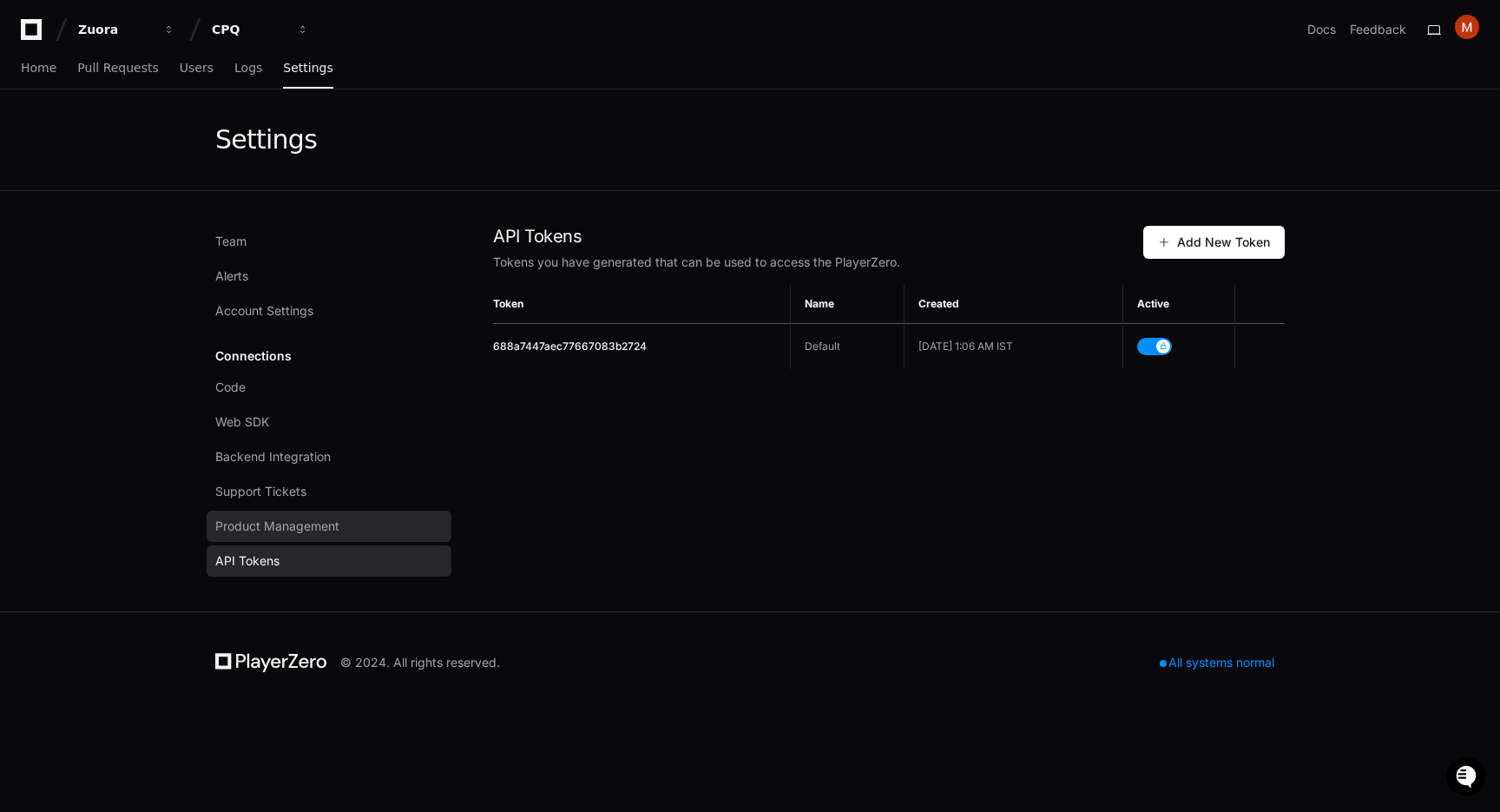
click at [320, 533] on span "Product Management" at bounding box center [277, 526] width 124 height 18
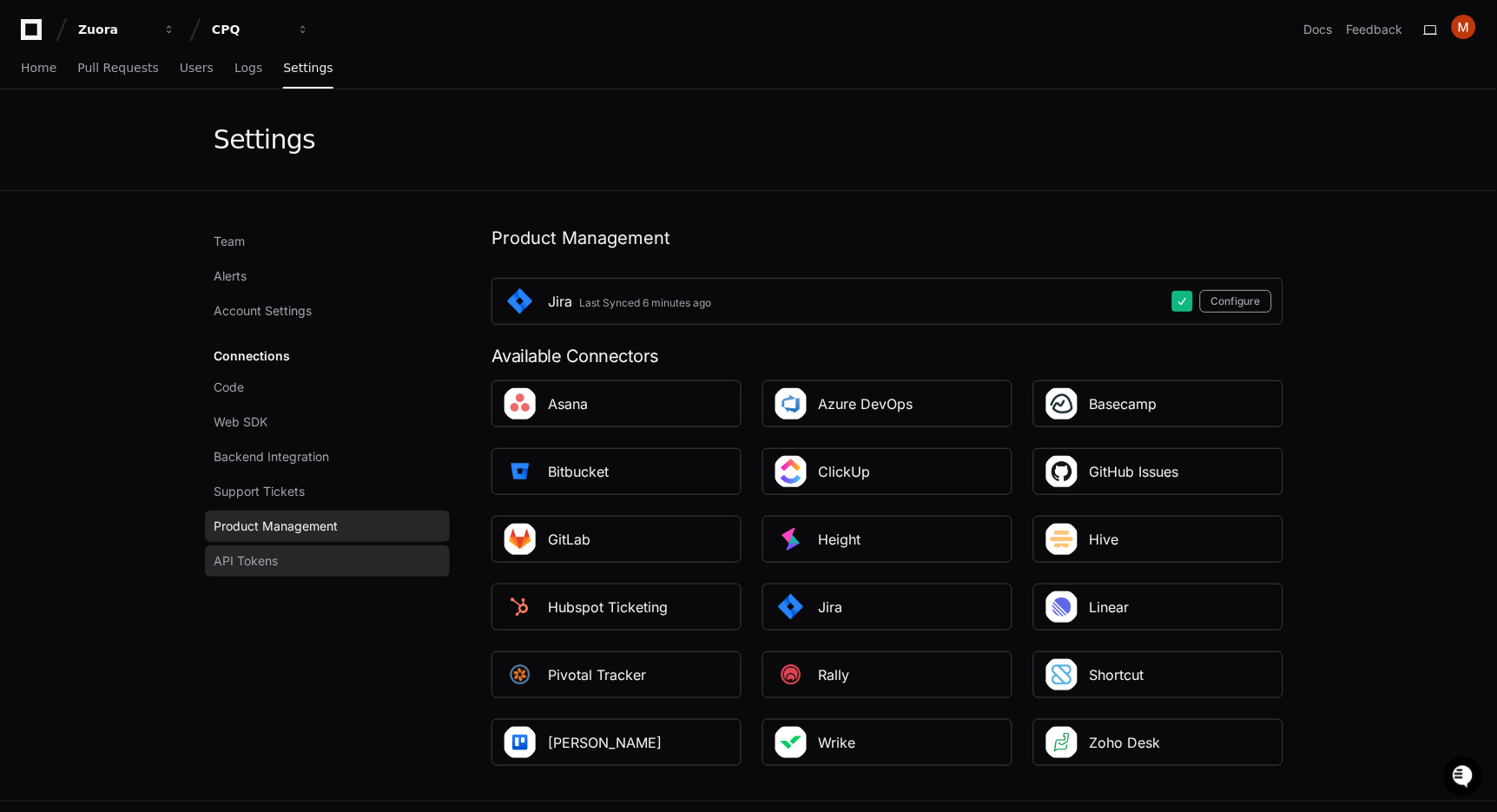
click at [307, 554] on link "API Tokens" at bounding box center [327, 561] width 244 height 32
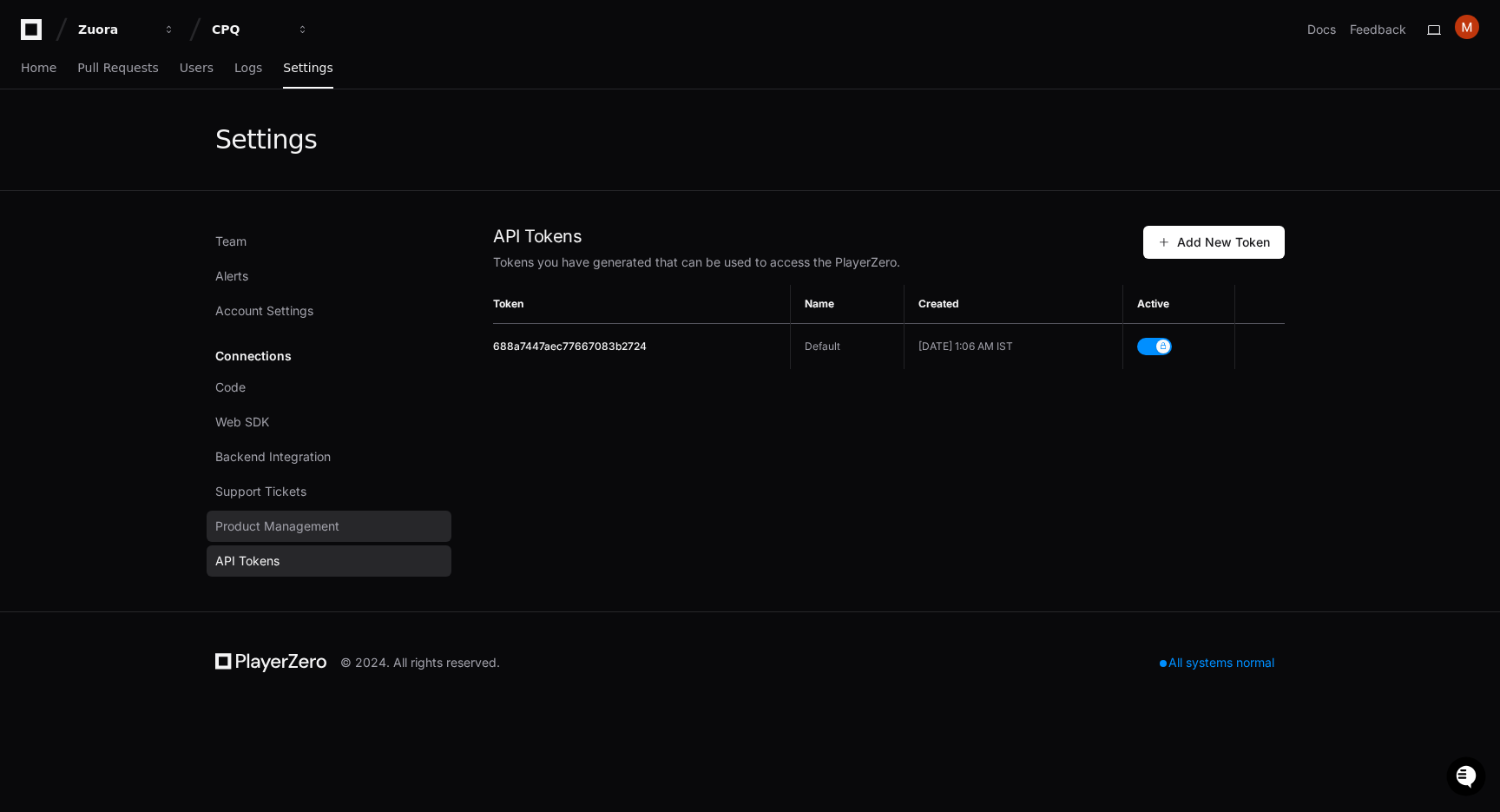
click at [315, 534] on span "Product Management" at bounding box center [277, 526] width 124 height 18
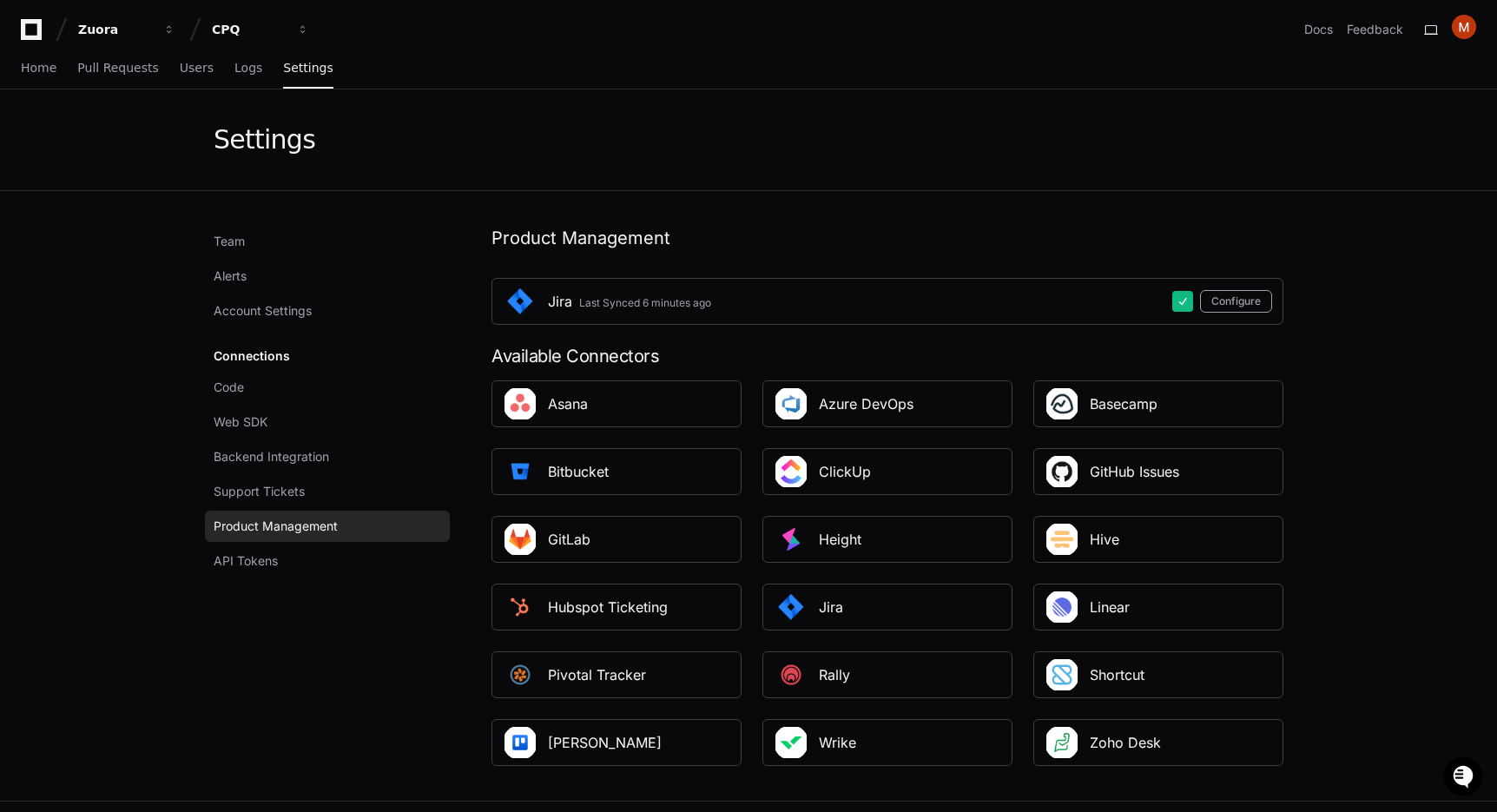
click at [1037, 205] on div "Team Alerts Account Settings Connections Code Web SDK Backend Integration Suppo…" at bounding box center [749, 496] width 1112 height 609
click at [111, 30] on div "Zuora" at bounding box center [115, 30] width 75 height 18
click at [38, 28] on icon at bounding box center [31, 29] width 21 height 21
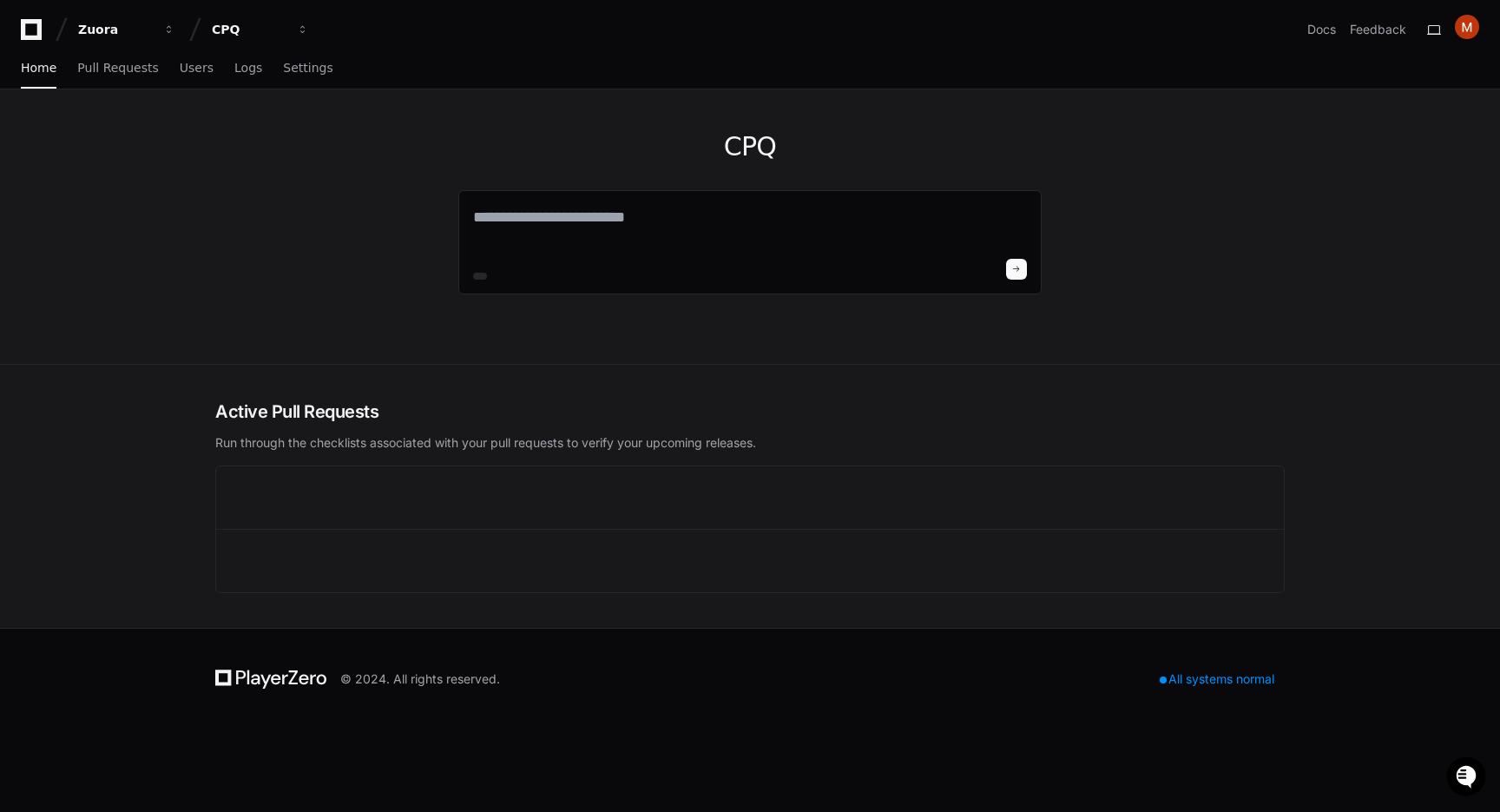
click at [388, 126] on div "CPQ" at bounding box center [750, 227] width 1112 height 274
